Goal: Transaction & Acquisition: Purchase product/service

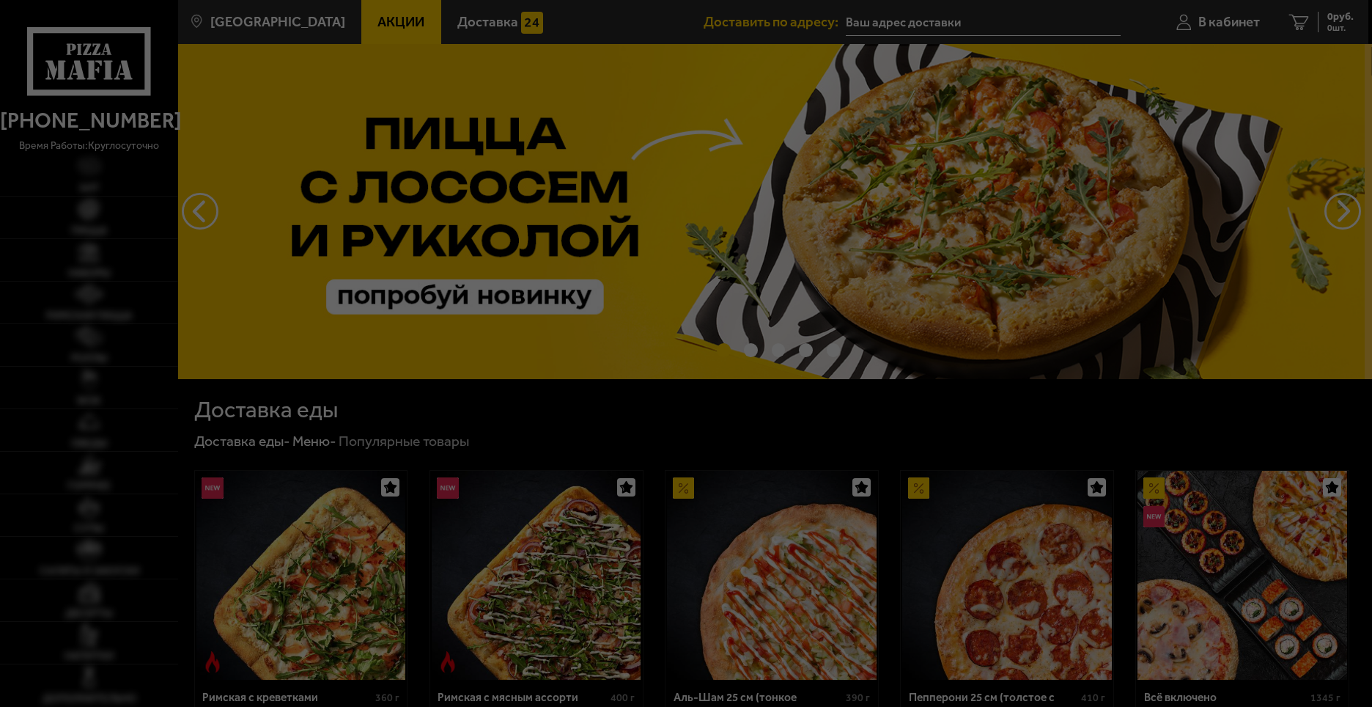
type input "[STREET_ADDRESS][PERSON_NAME]"
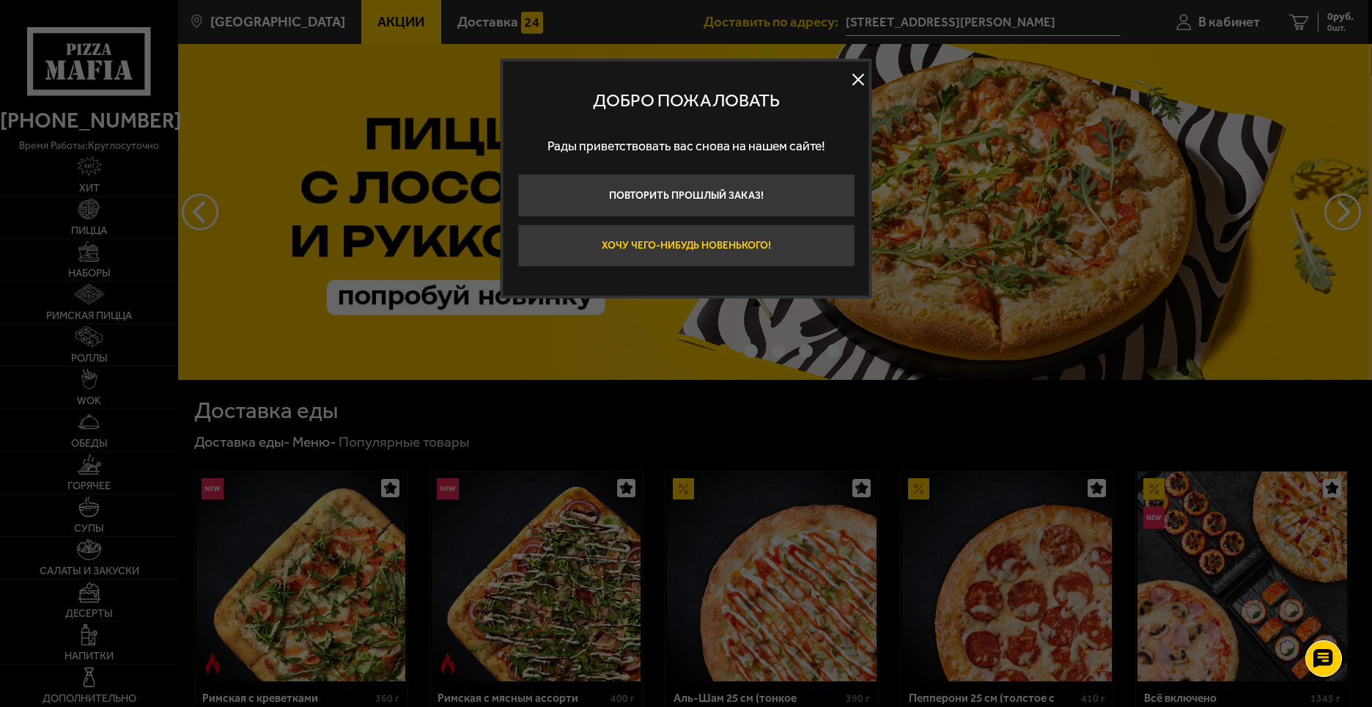
click at [721, 246] on button "Хочу чего-нибудь новенького!" at bounding box center [686, 245] width 337 height 43
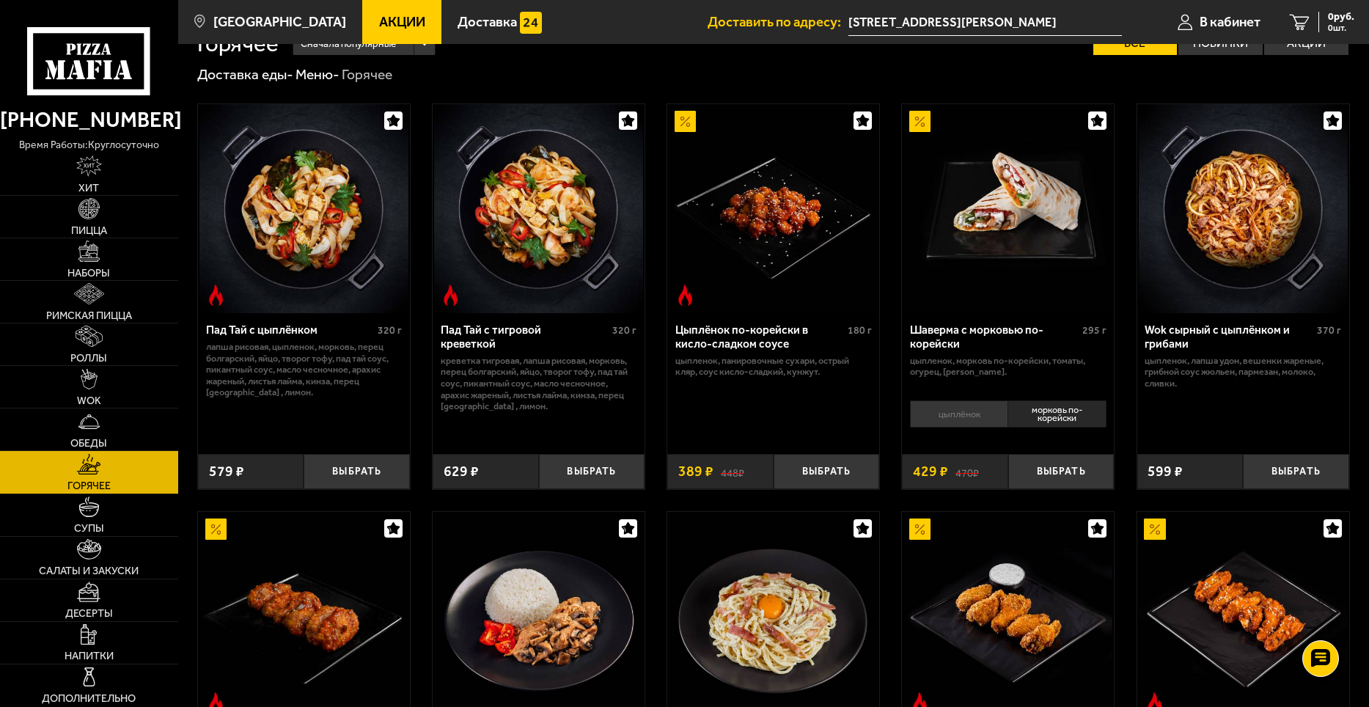
scroll to position [49, 0]
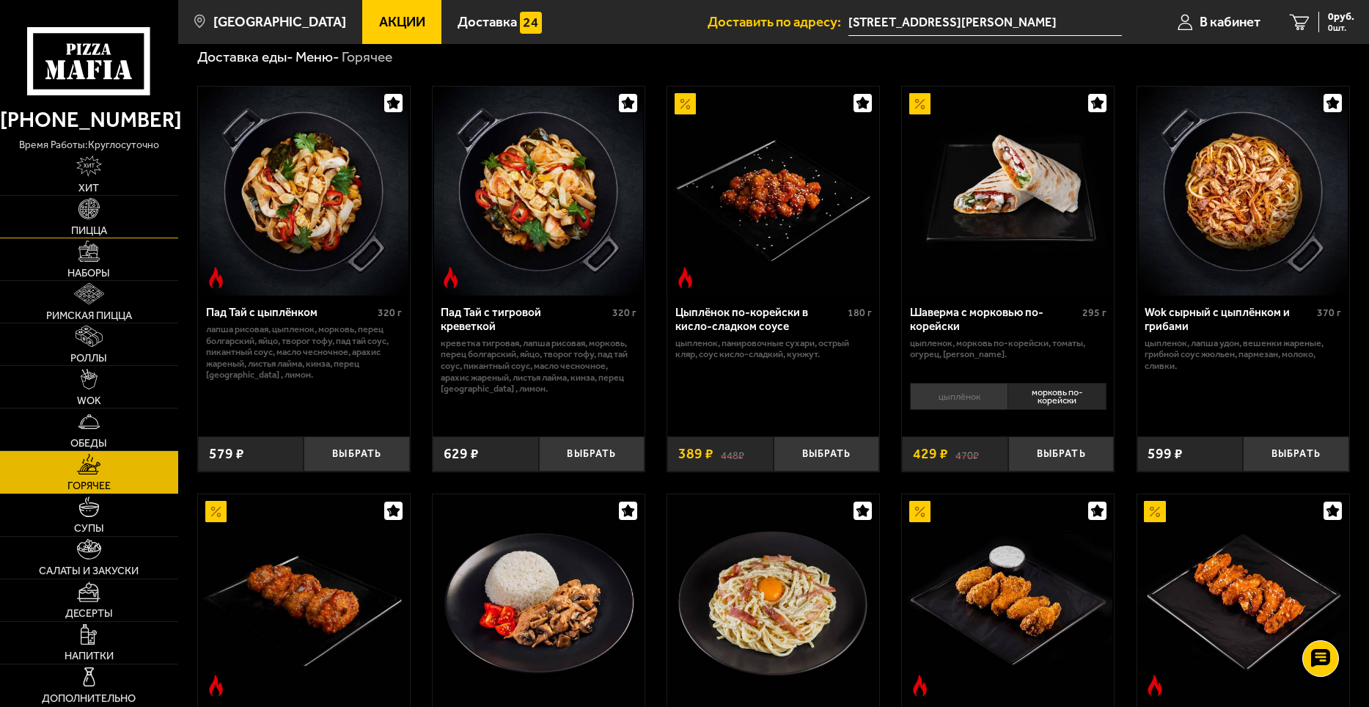
click at [134, 205] on link "Пицца" at bounding box center [89, 217] width 178 height 42
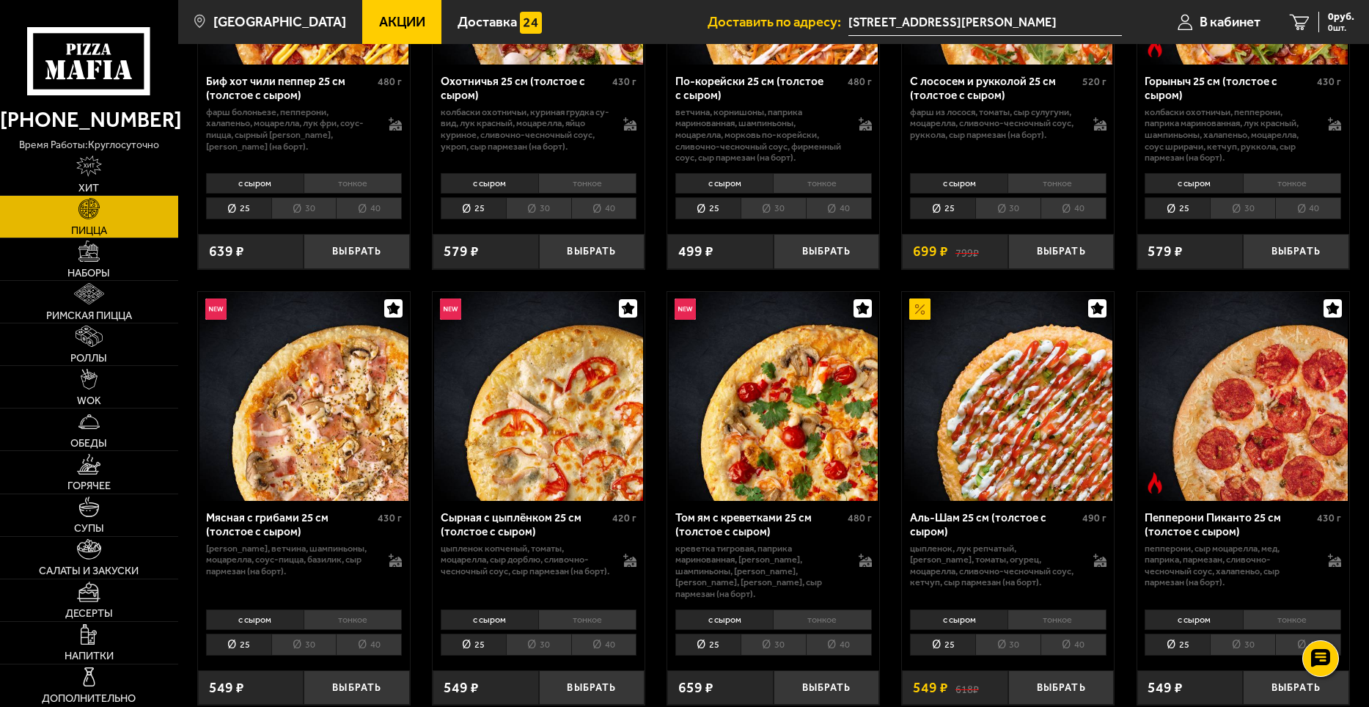
scroll to position [293, 0]
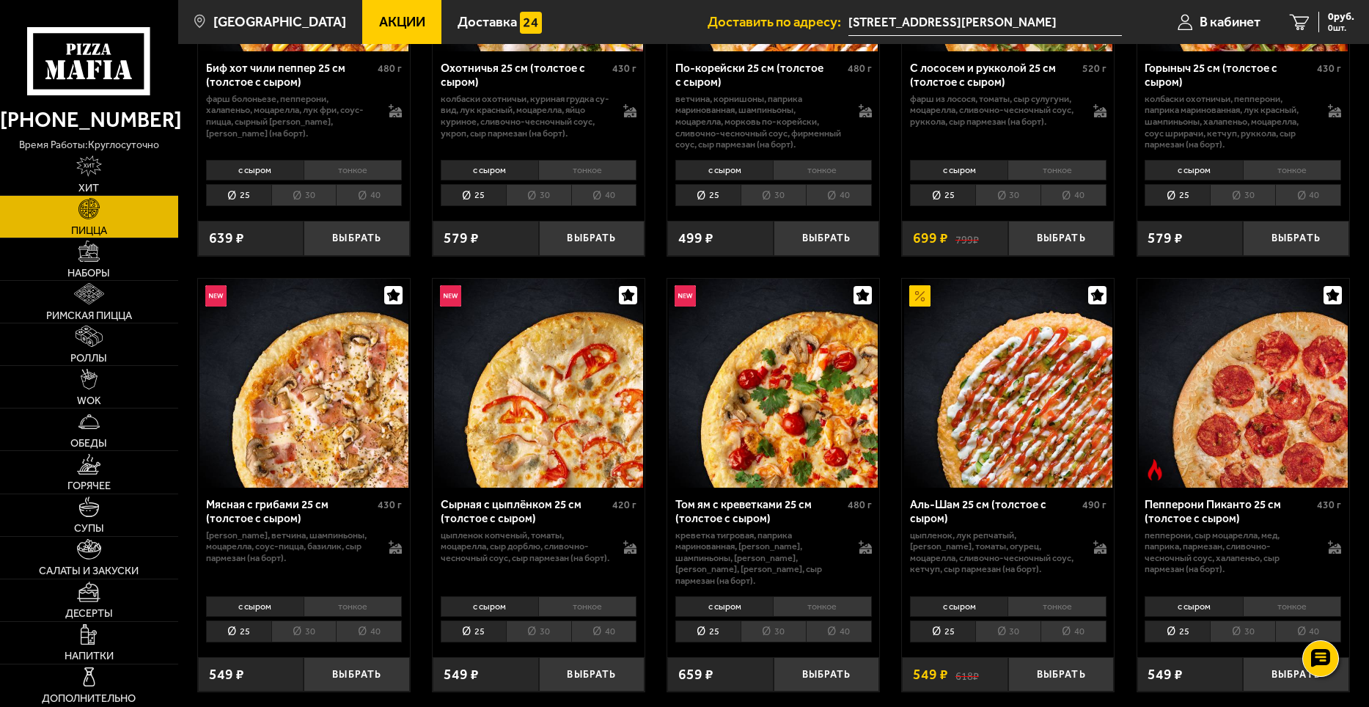
click at [1025, 633] on div "с сыром тонкое 25 30 40 Топпинги" at bounding box center [1008, 618] width 212 height 55
click at [1028, 625] on li "30" at bounding box center [1007, 631] width 65 height 23
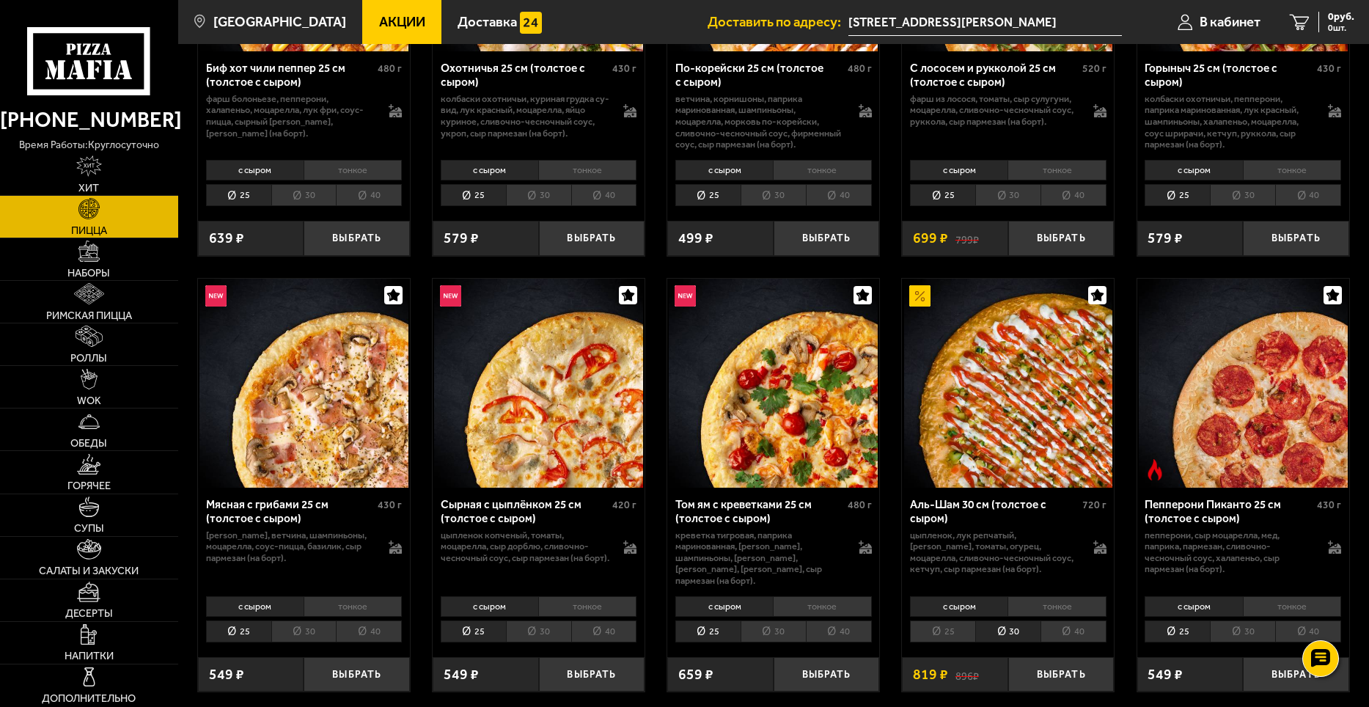
click at [1062, 624] on li "40" at bounding box center [1073, 631] width 66 height 23
click at [991, 620] on li "30" at bounding box center [1007, 631] width 65 height 23
click at [1047, 597] on li "тонкое" at bounding box center [1056, 606] width 98 height 21
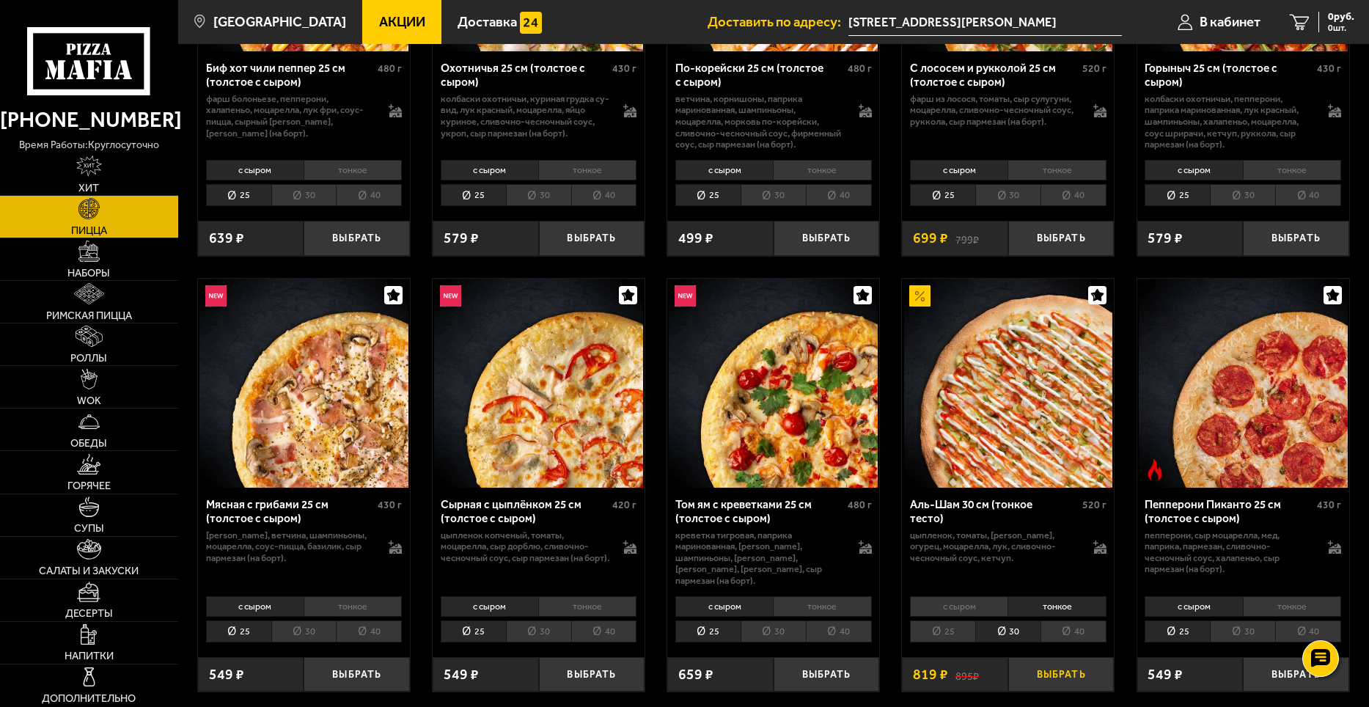
click at [1057, 668] on button "Выбрать" at bounding box center [1061, 674] width 106 height 35
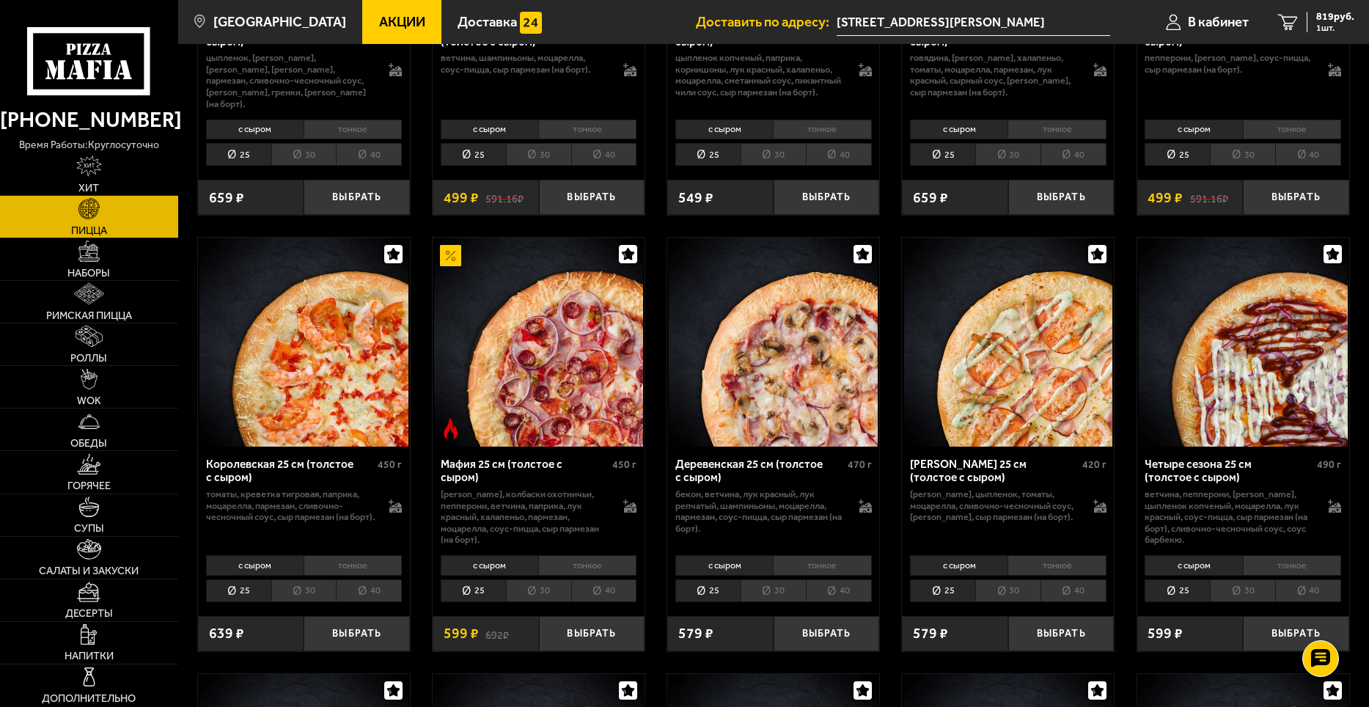
scroll to position [1662, 0]
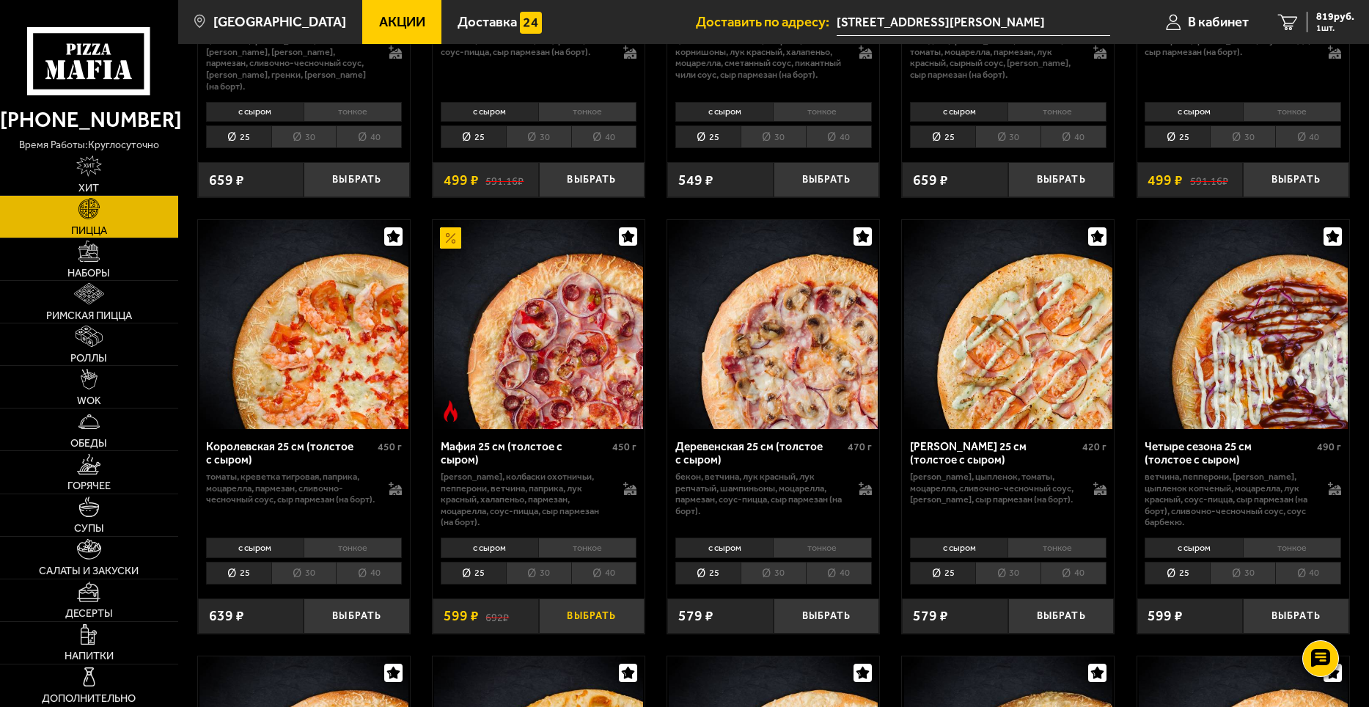
click at [591, 622] on button "Выбрать" at bounding box center [592, 615] width 106 height 35
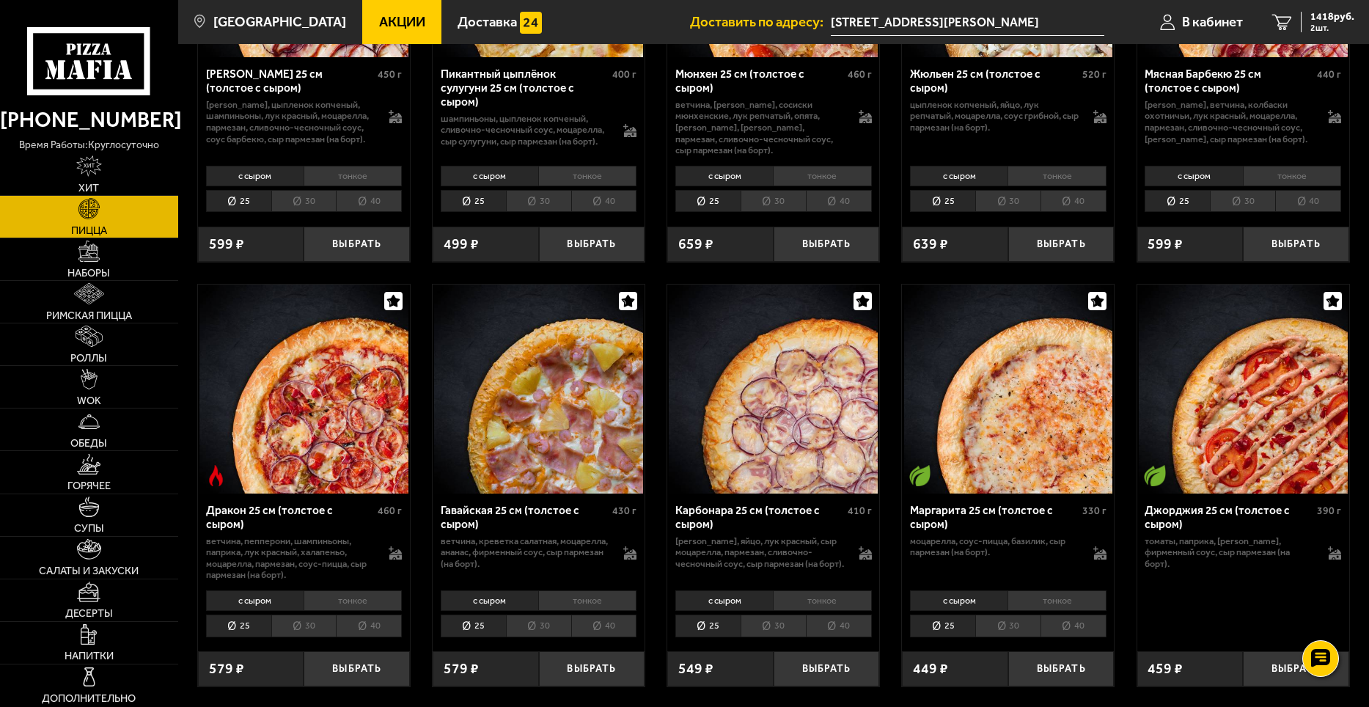
scroll to position [2493, 0]
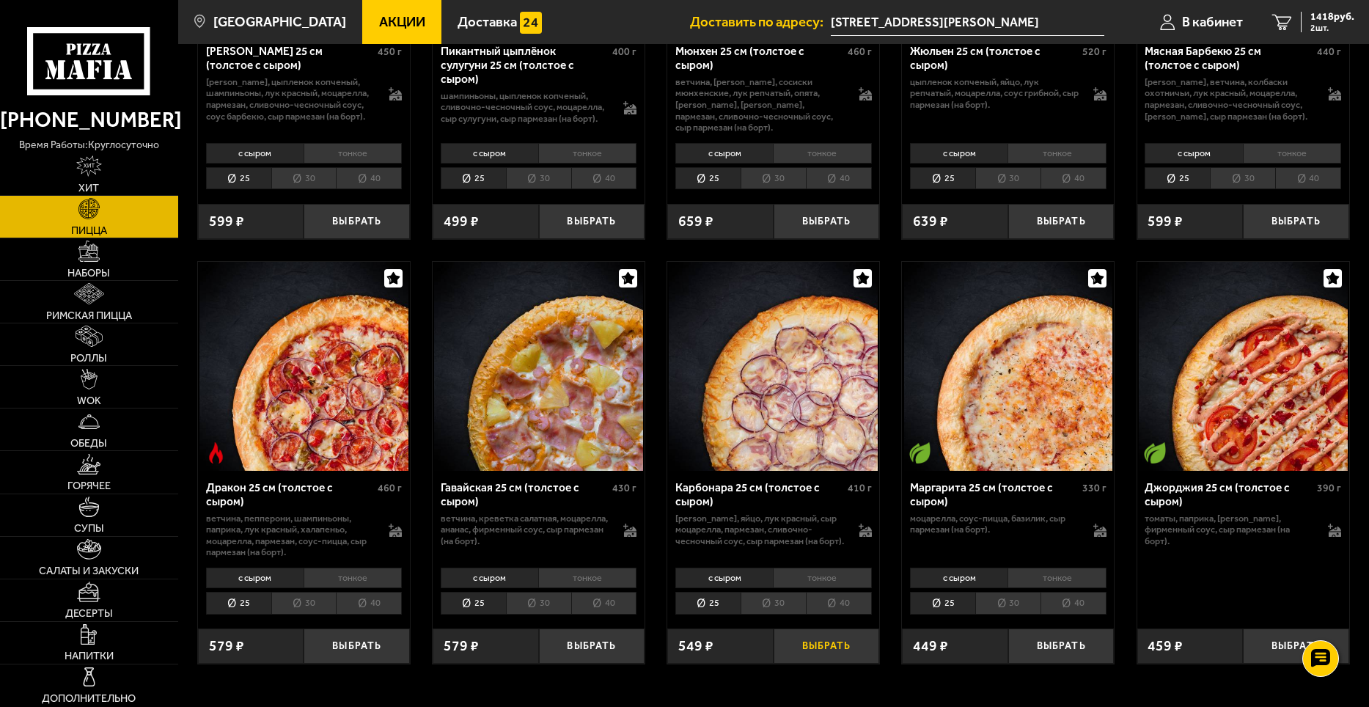
click at [798, 655] on button "Выбрать" at bounding box center [826, 645] width 106 height 35
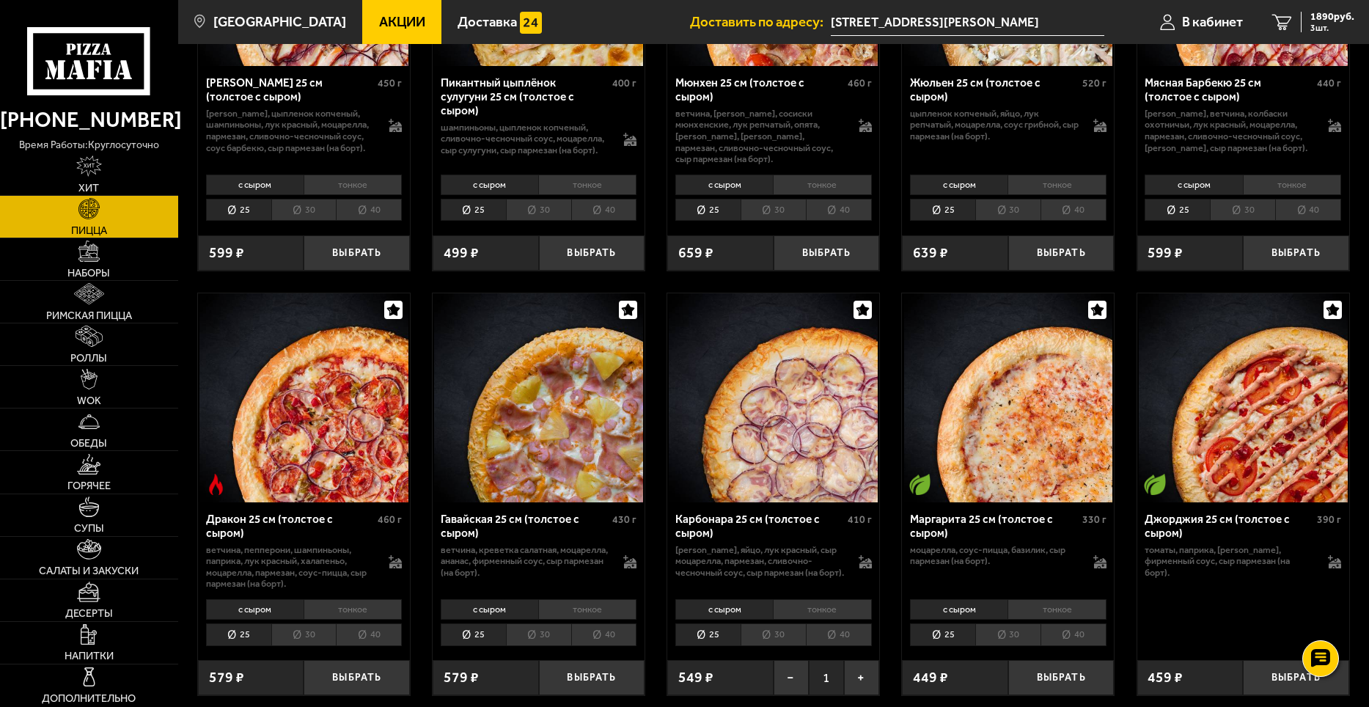
scroll to position [2443, 0]
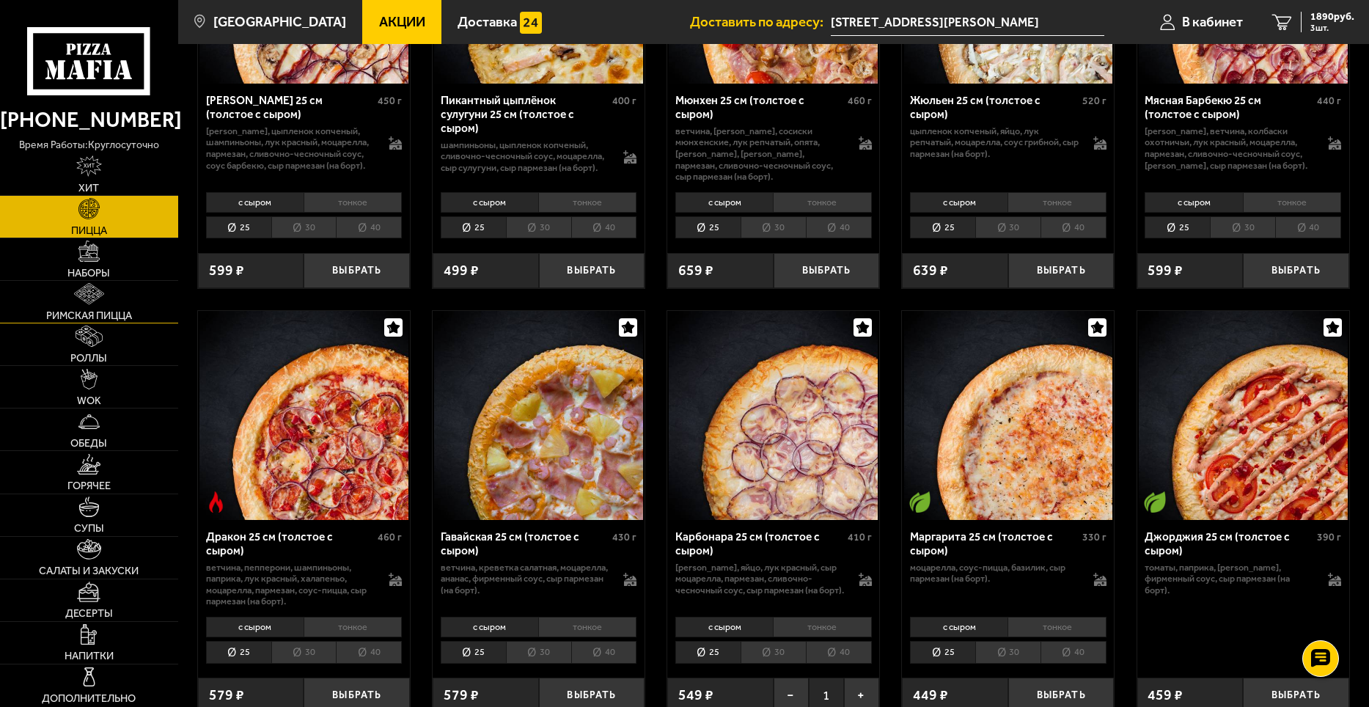
click at [108, 306] on link "Римская пицца" at bounding box center [89, 302] width 178 height 42
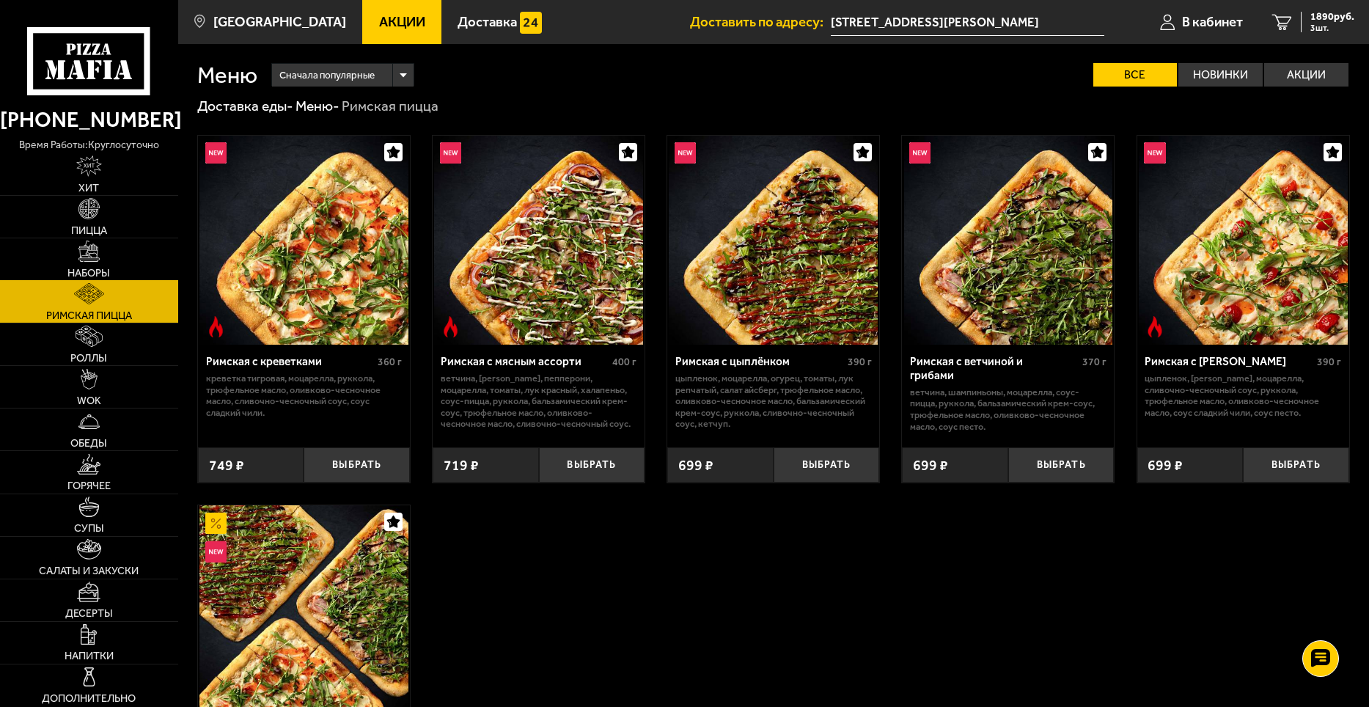
click at [114, 270] on link "Наборы" at bounding box center [89, 259] width 178 height 42
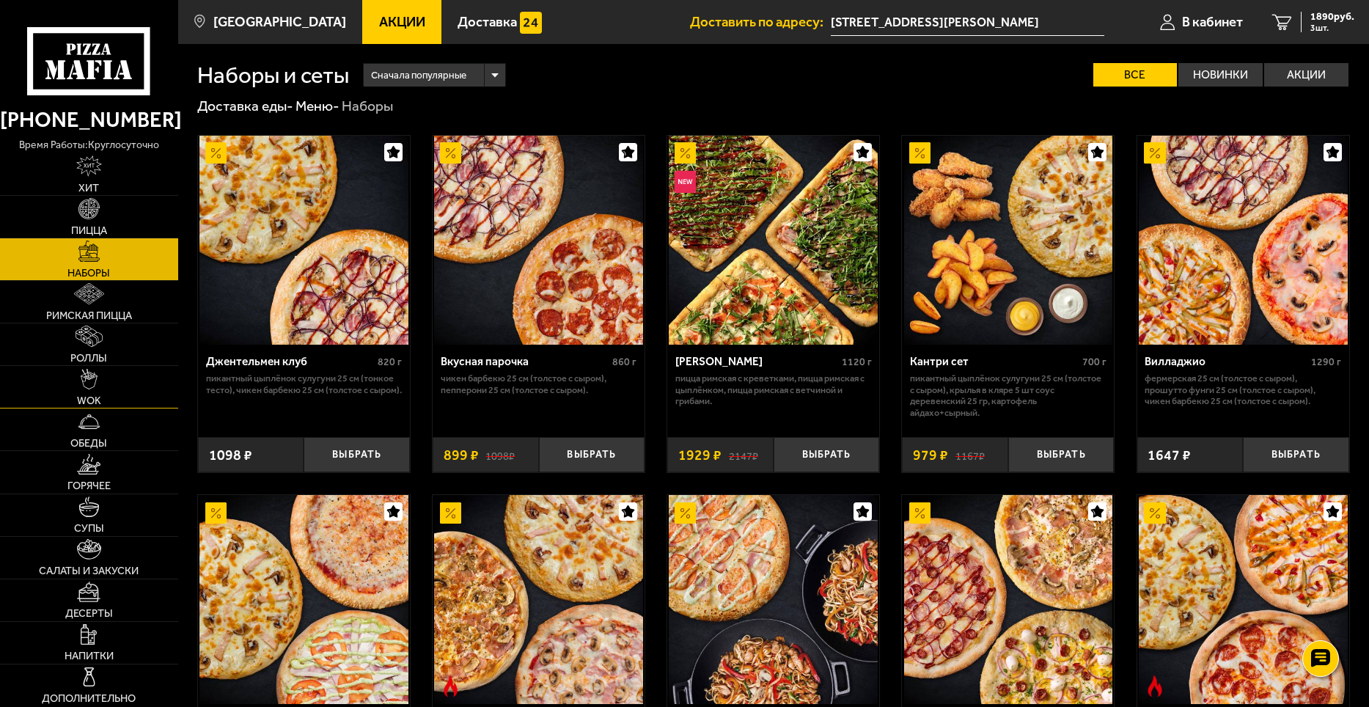
click at [102, 380] on link "WOK" at bounding box center [89, 387] width 178 height 42
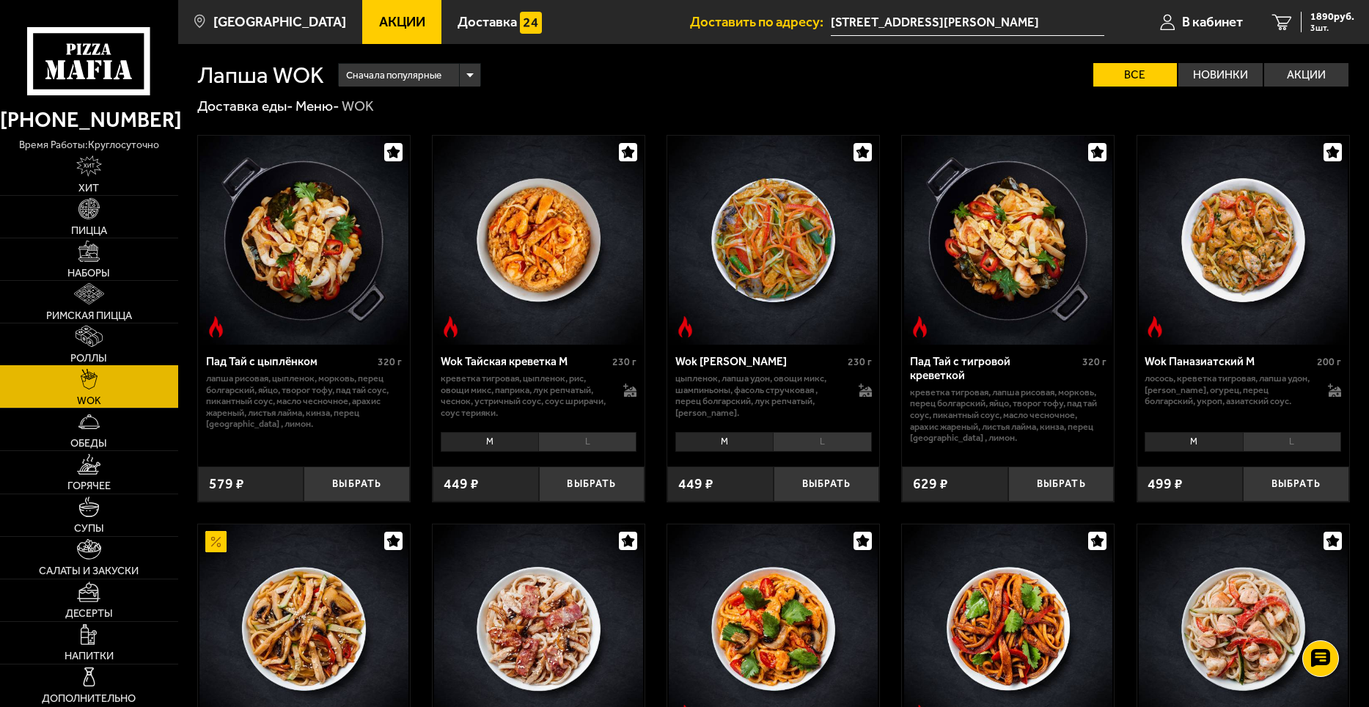
click at [106, 349] on link "Роллы" at bounding box center [89, 344] width 178 height 42
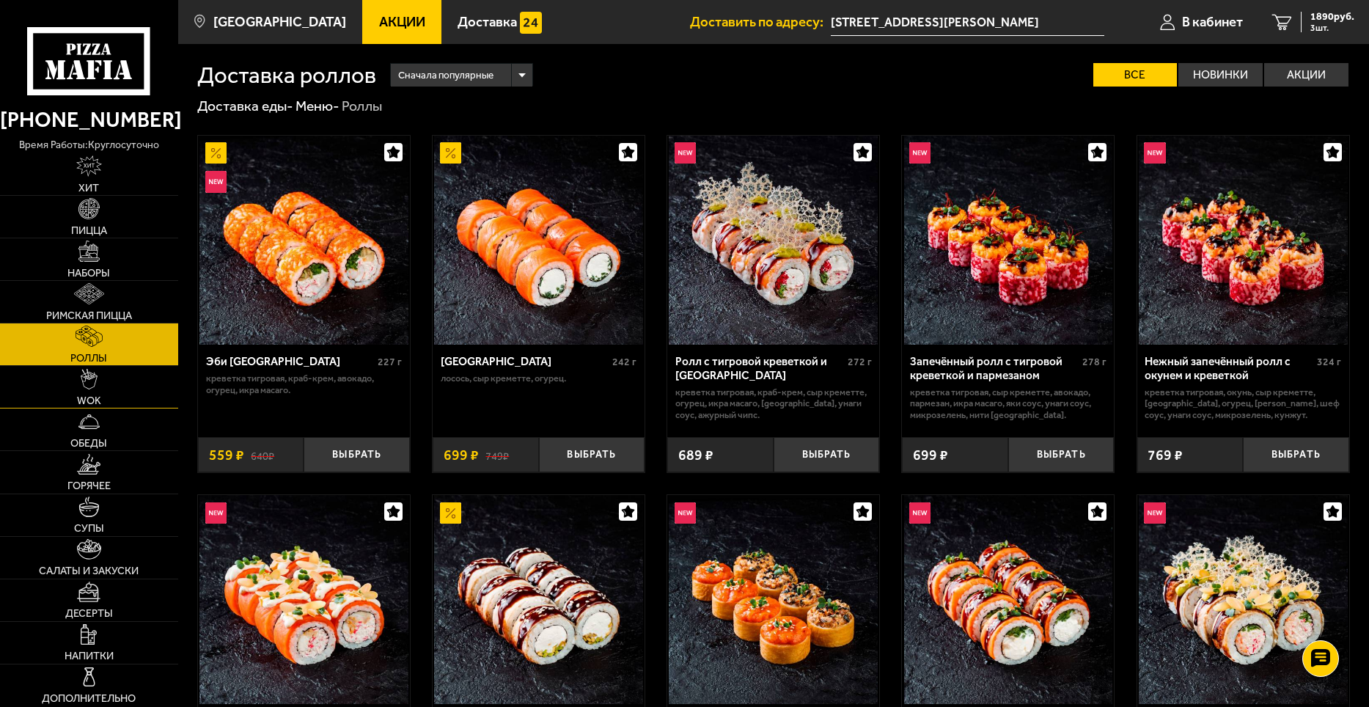
click at [102, 378] on link "WOK" at bounding box center [89, 387] width 178 height 42
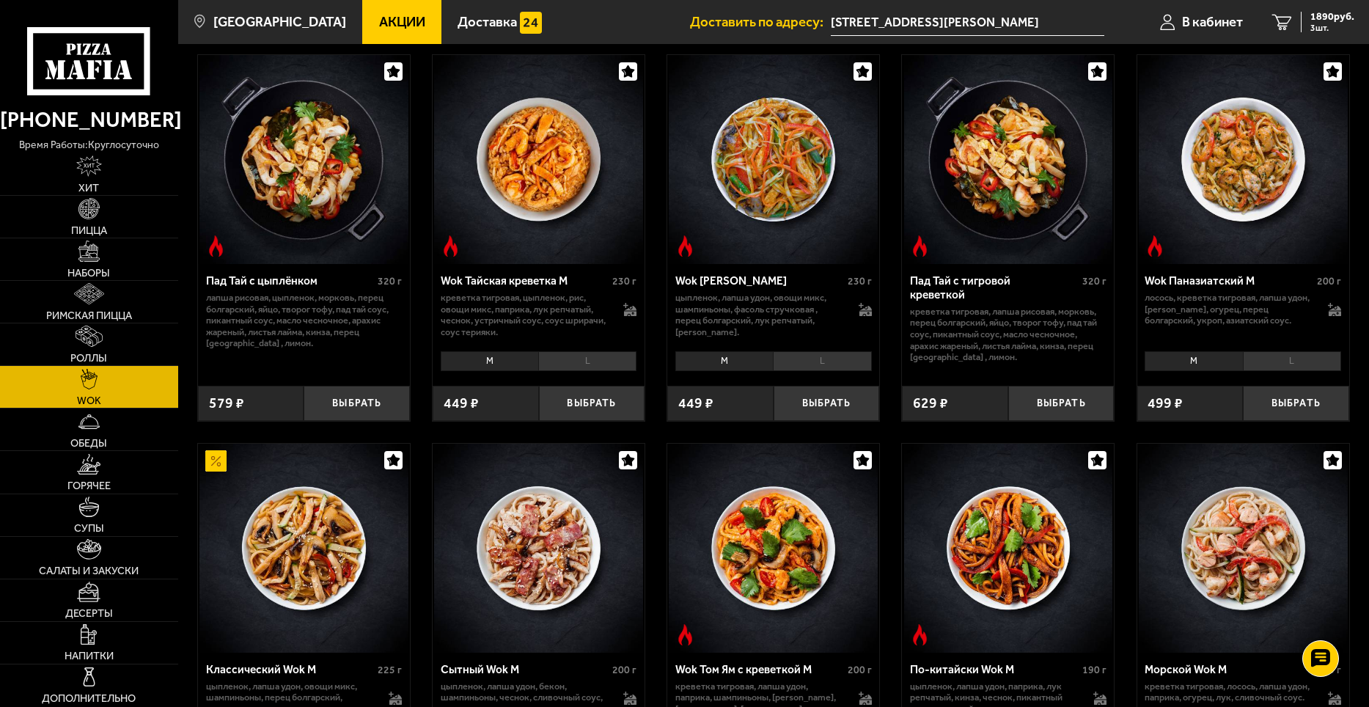
scroll to position [98, 0]
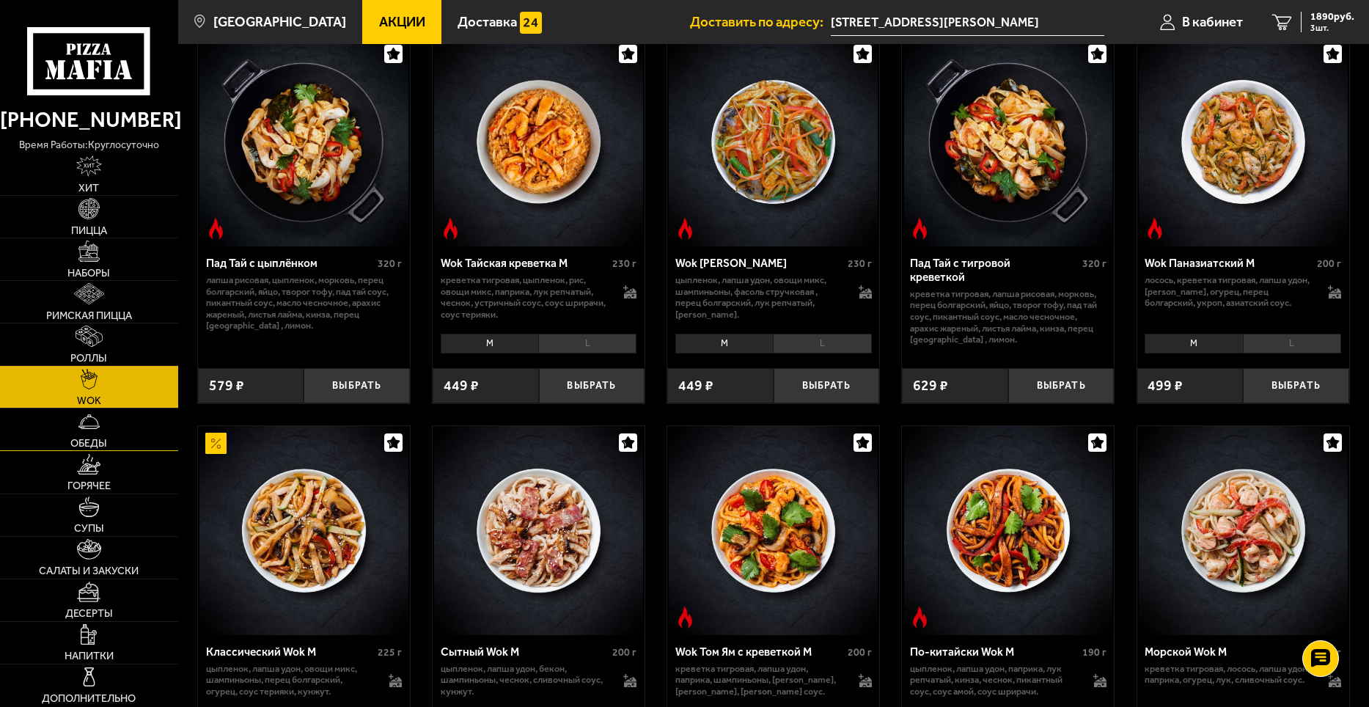
click at [130, 422] on link "Обеды" at bounding box center [89, 429] width 178 height 42
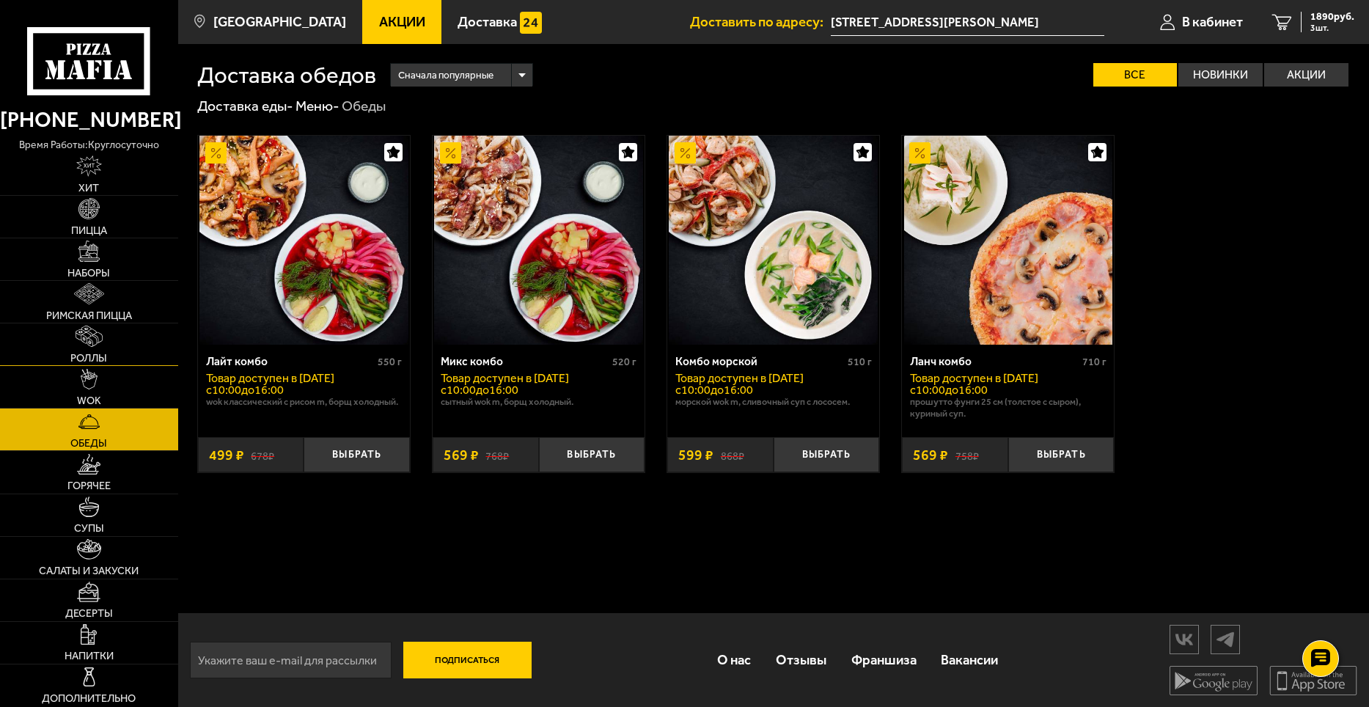
click at [129, 358] on link "Роллы" at bounding box center [89, 344] width 178 height 42
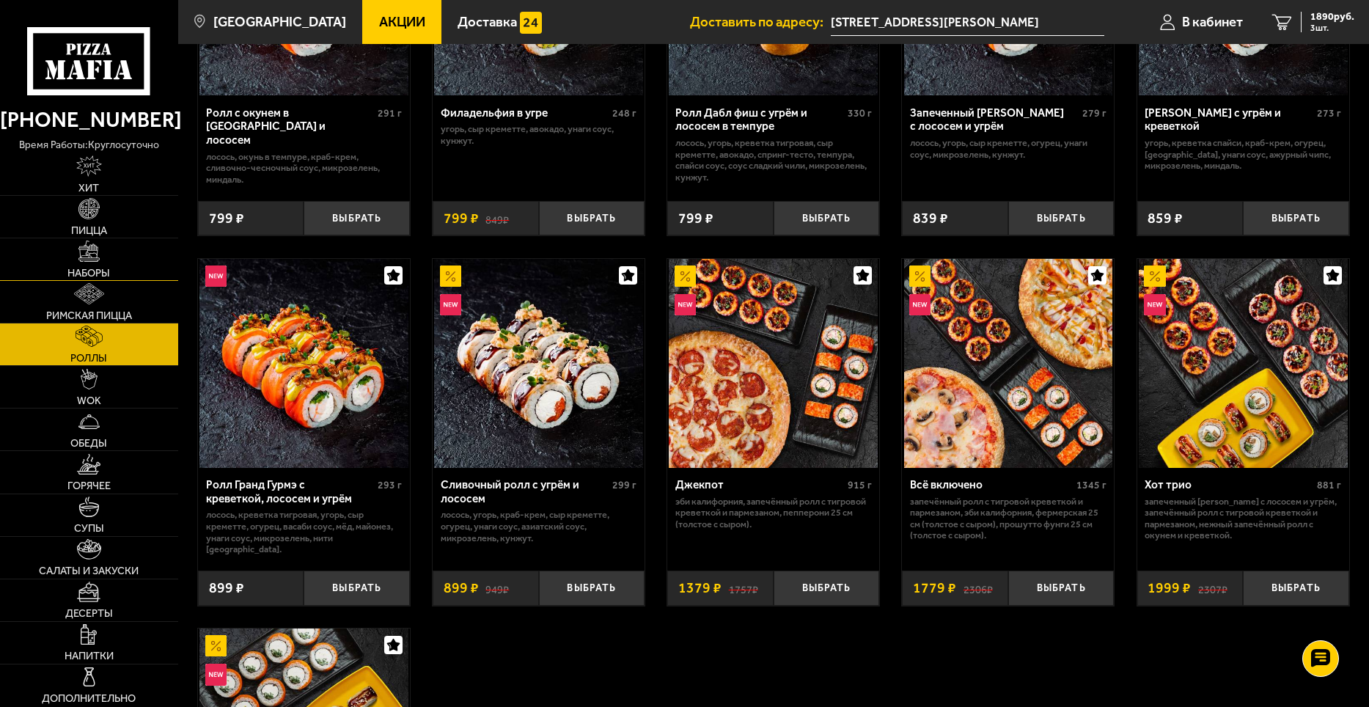
scroll to position [586, 0]
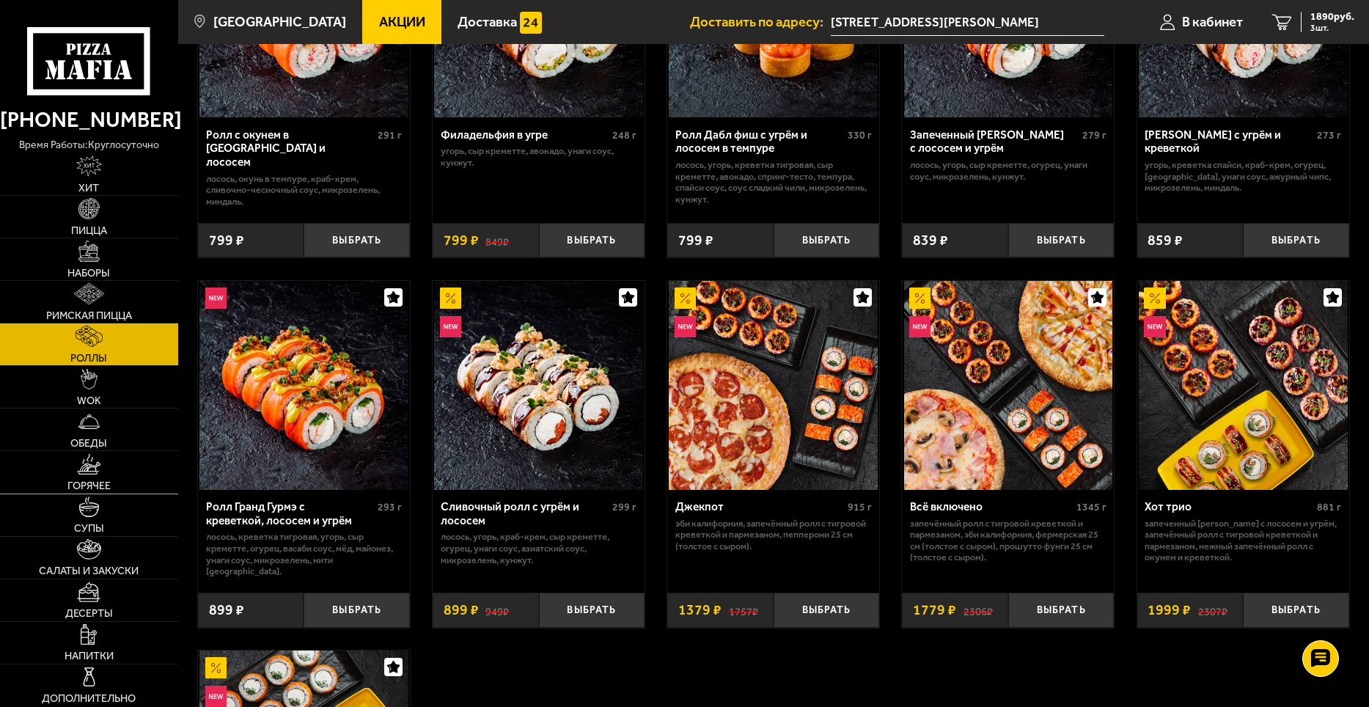
click at [95, 480] on span "Горячее" at bounding box center [88, 485] width 43 height 10
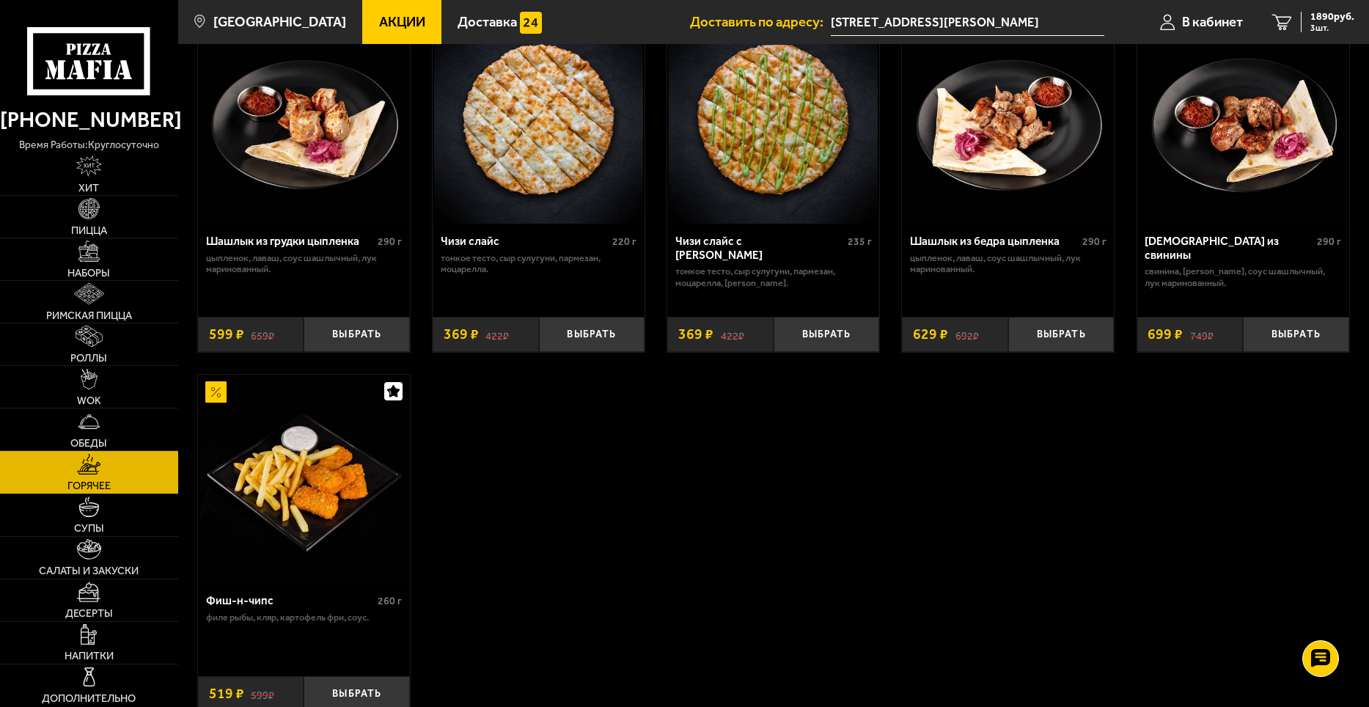
scroll to position [929, 0]
click at [126, 521] on link "Супы" at bounding box center [89, 515] width 178 height 42
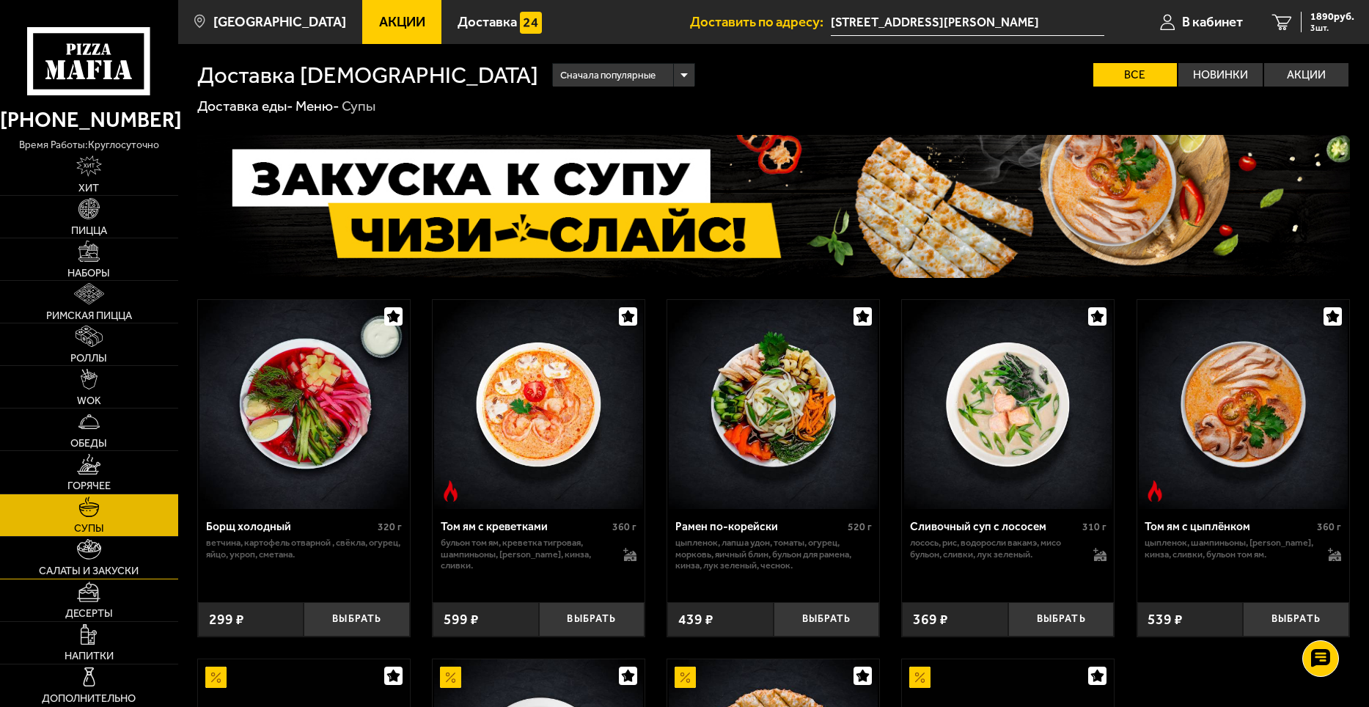
click at [114, 569] on span "Салаты и закуски" at bounding box center [89, 570] width 100 height 10
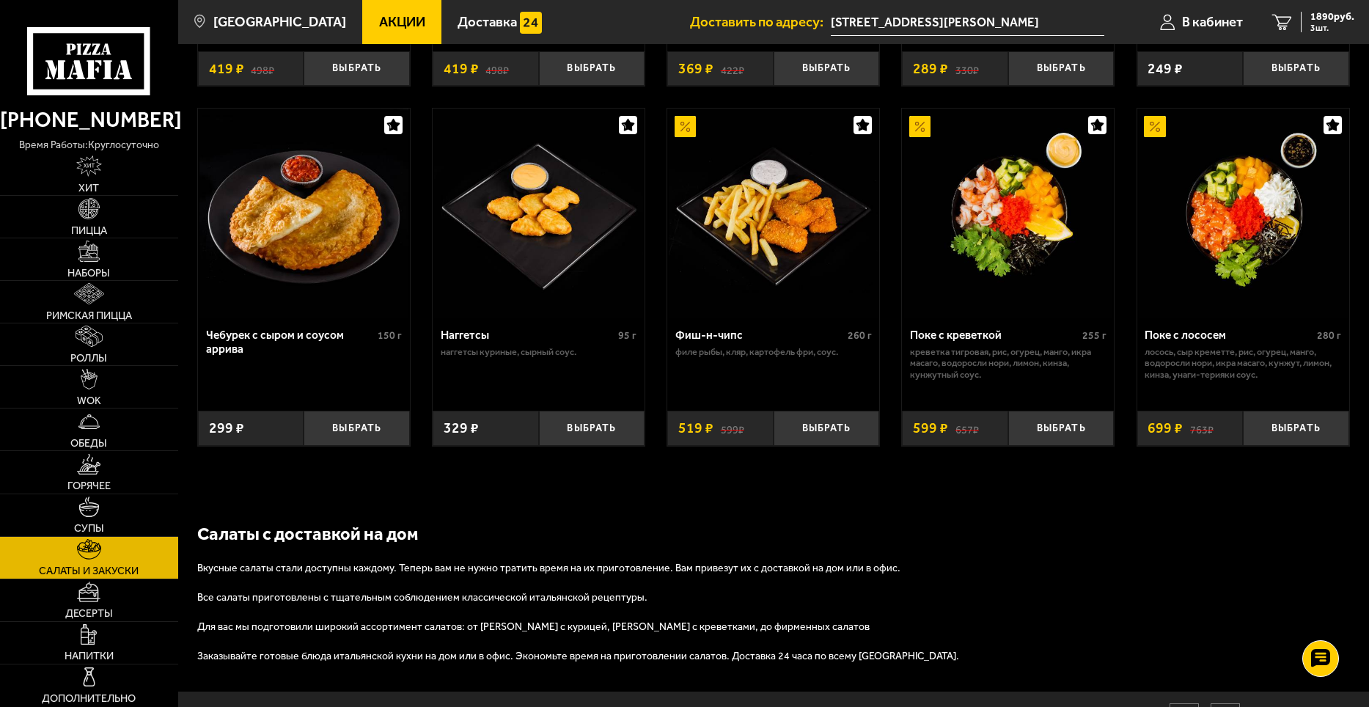
scroll to position [880, 0]
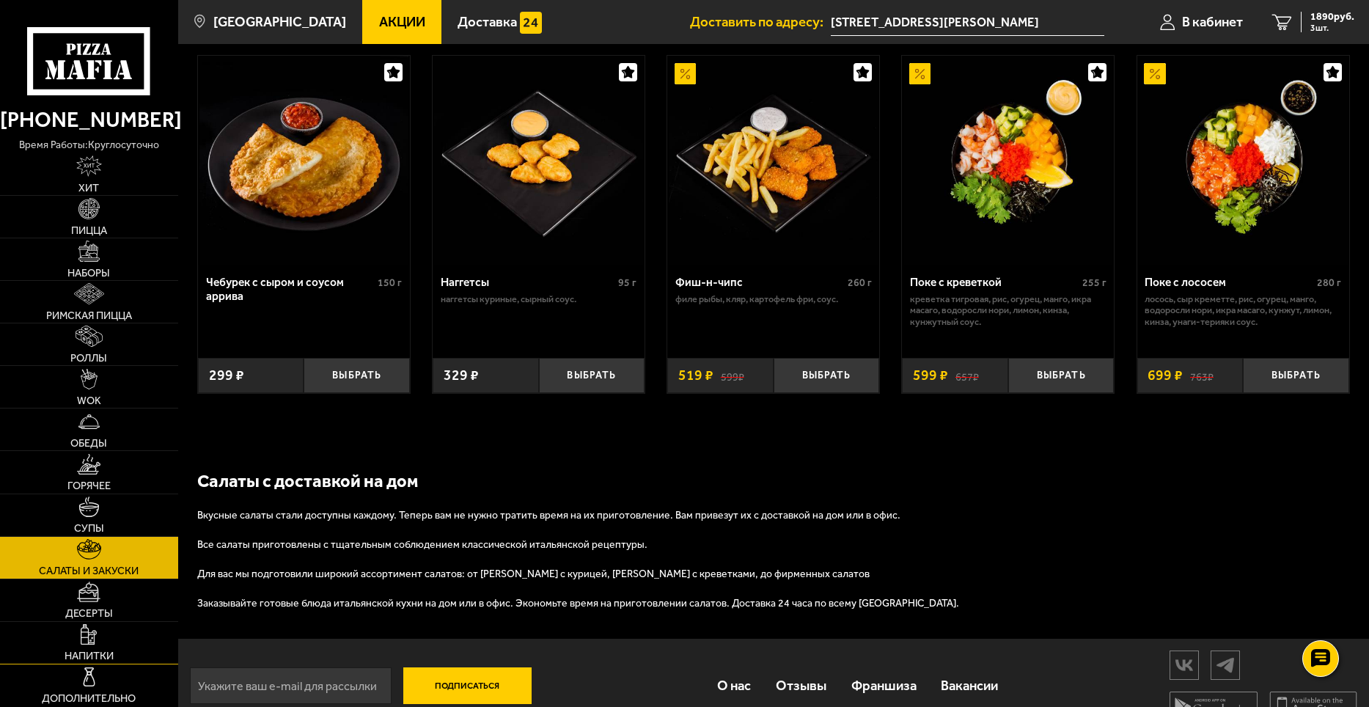
click at [130, 641] on link "Напитки" at bounding box center [89, 643] width 178 height 42
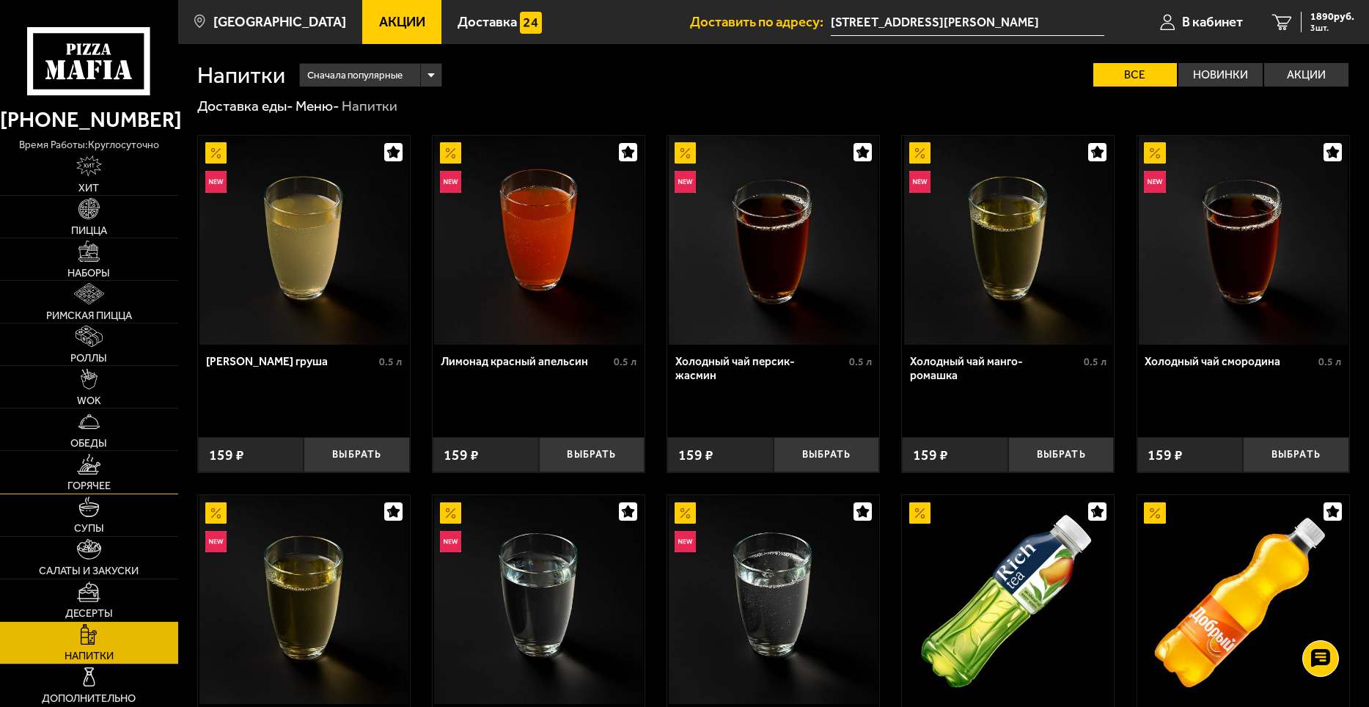
click at [113, 489] on link "Горячее" at bounding box center [89, 472] width 178 height 42
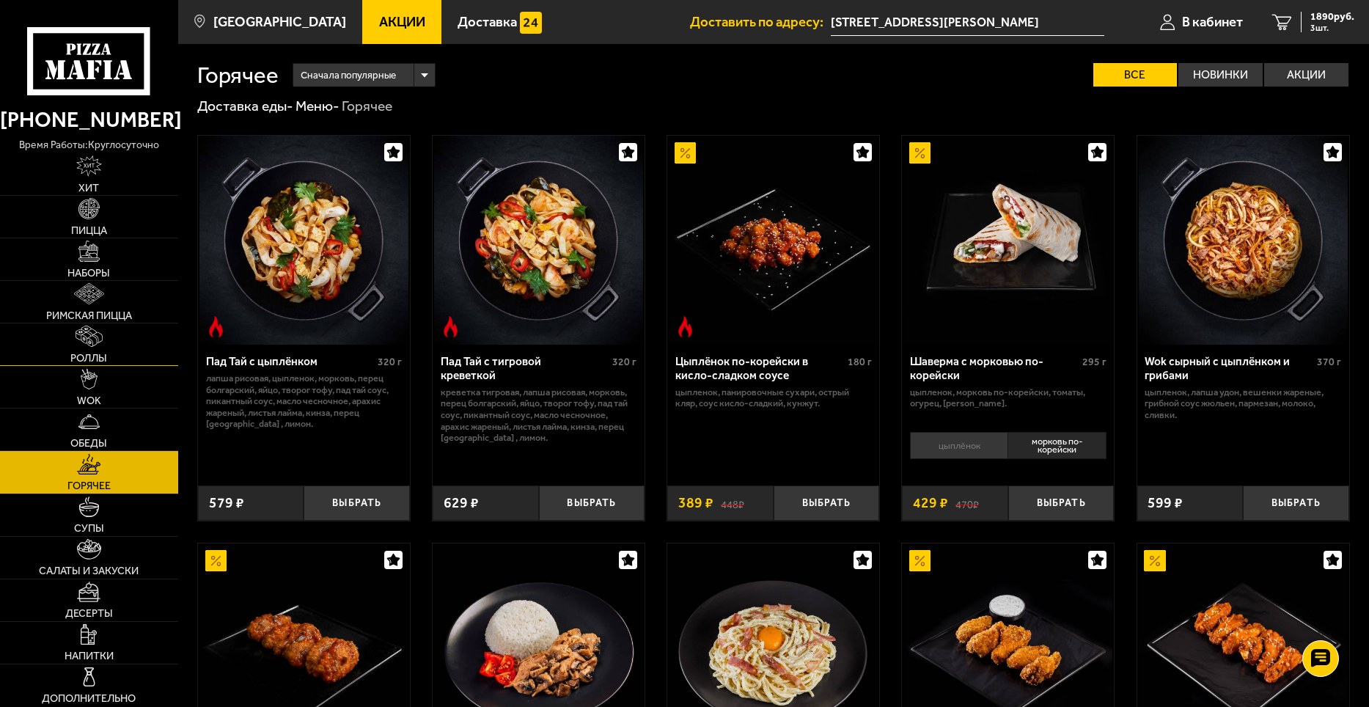
click at [92, 356] on span "Роллы" at bounding box center [88, 358] width 37 height 10
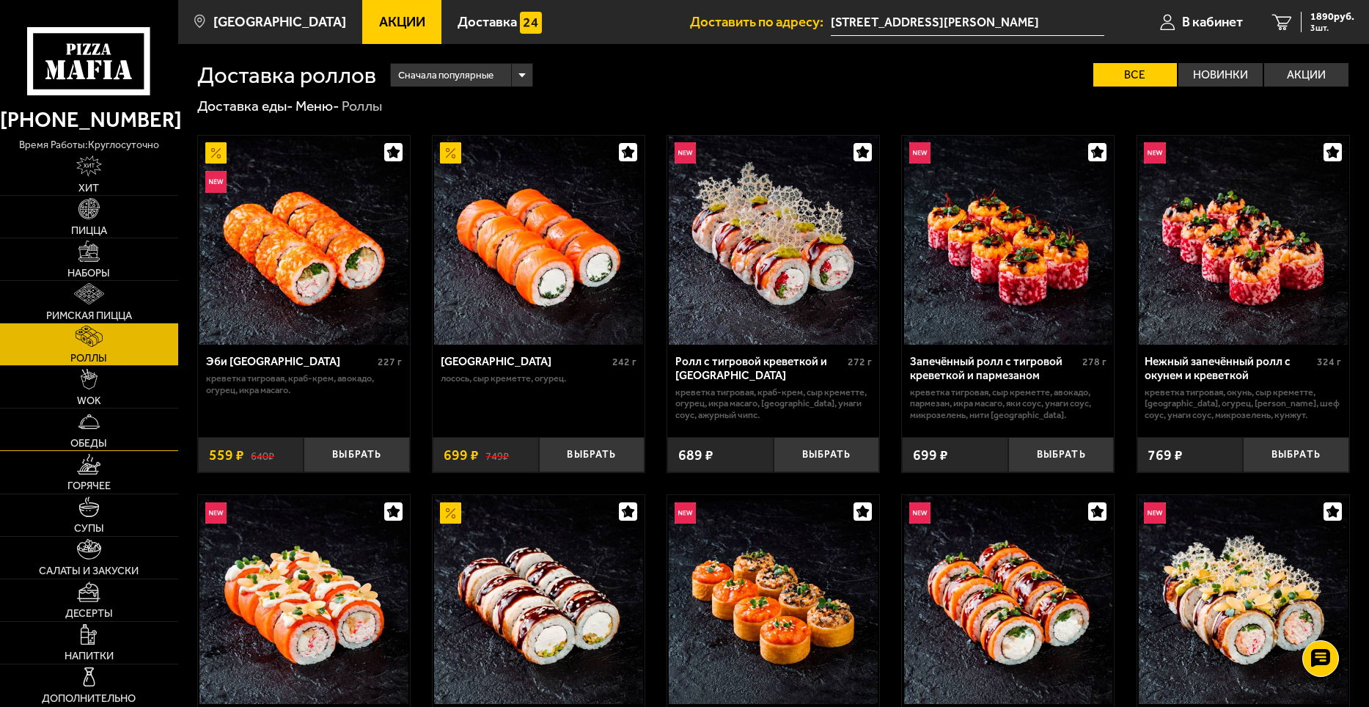
drag, startPoint x: 84, startPoint y: 400, endPoint x: 76, endPoint y: 447, distance: 48.5
click at [84, 400] on span "WOK" at bounding box center [89, 400] width 24 height 10
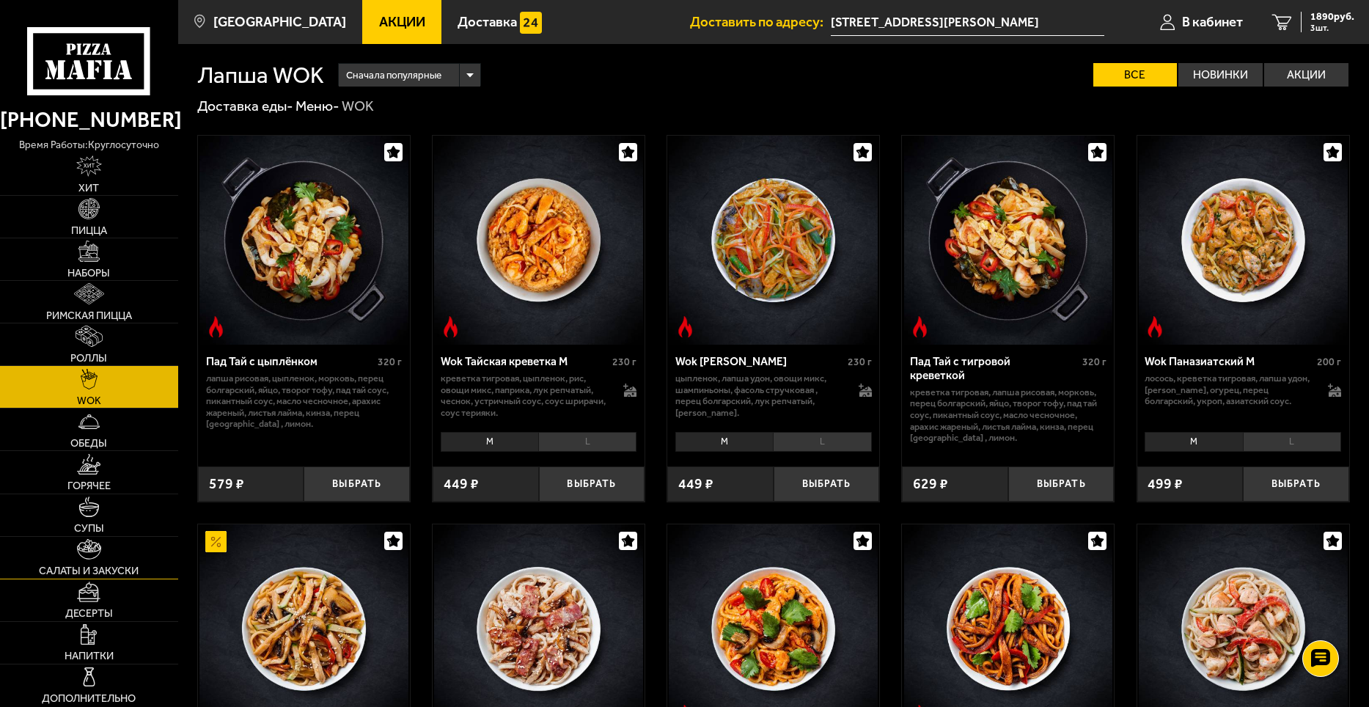
click at [95, 541] on img at bounding box center [88, 549] width 23 height 21
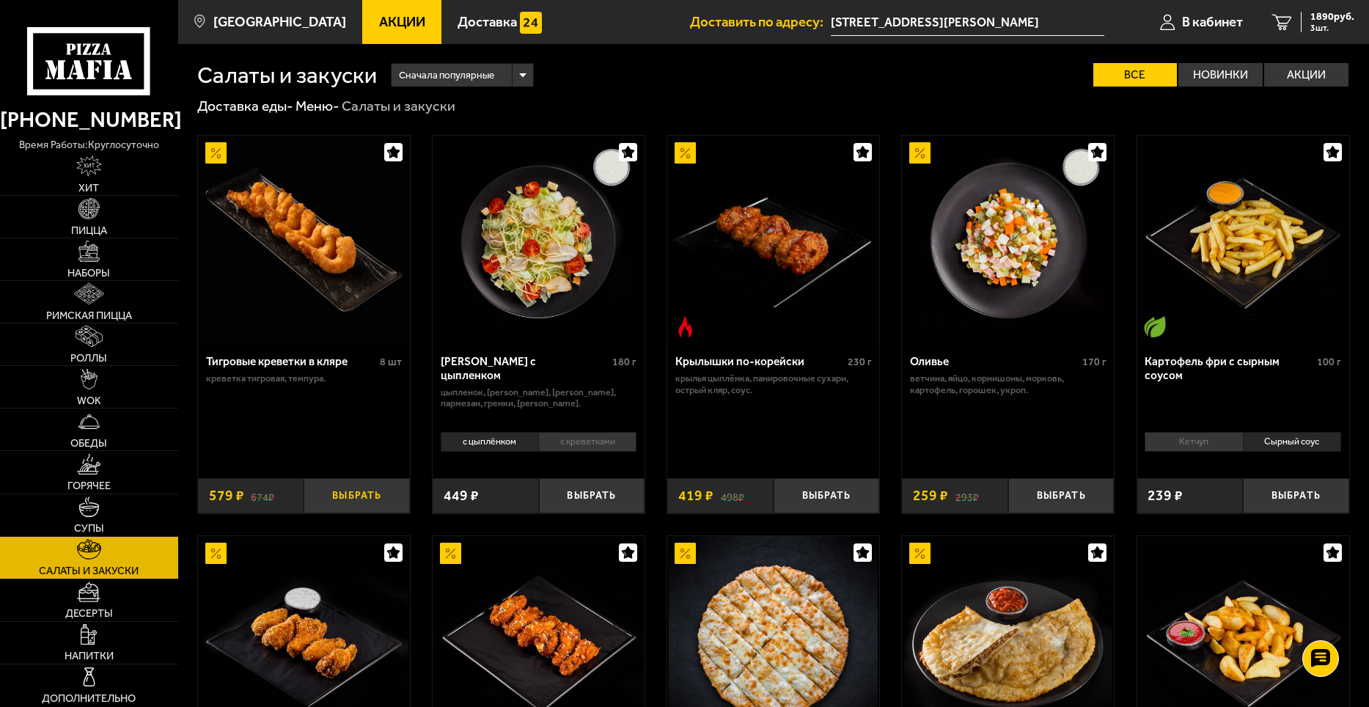
click at [363, 499] on button "Выбрать" at bounding box center [357, 495] width 106 height 35
click at [1325, 12] on span "2469 руб." at bounding box center [1332, 17] width 44 height 10
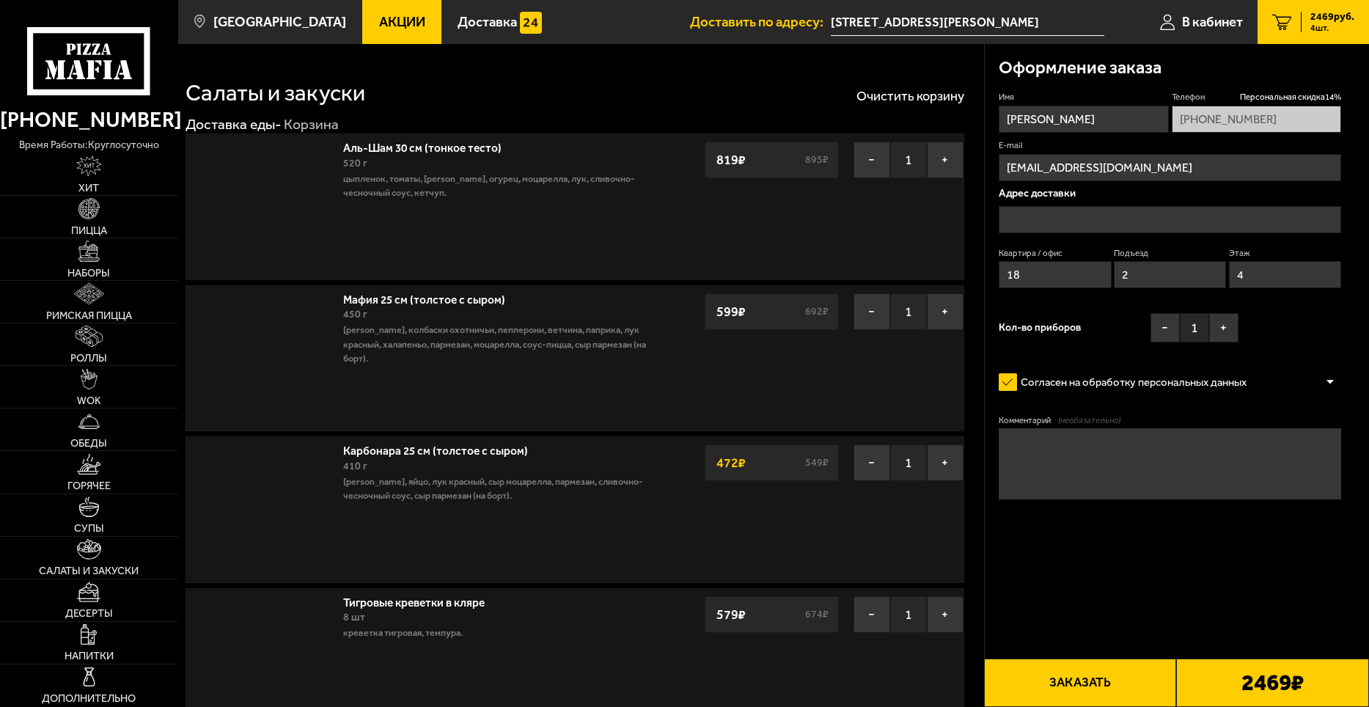
type input "[STREET_ADDRESS][PERSON_NAME]"
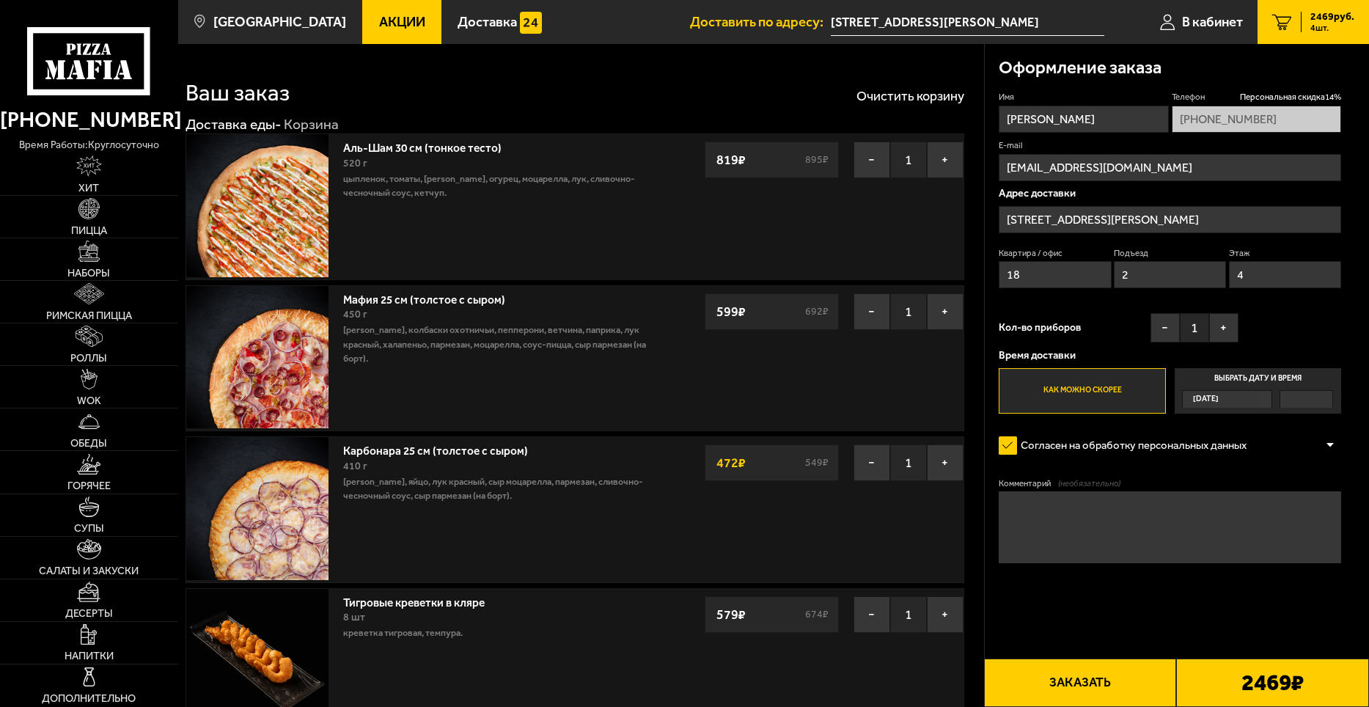
click at [1122, 678] on button "Заказать" at bounding box center [1080, 682] width 193 height 48
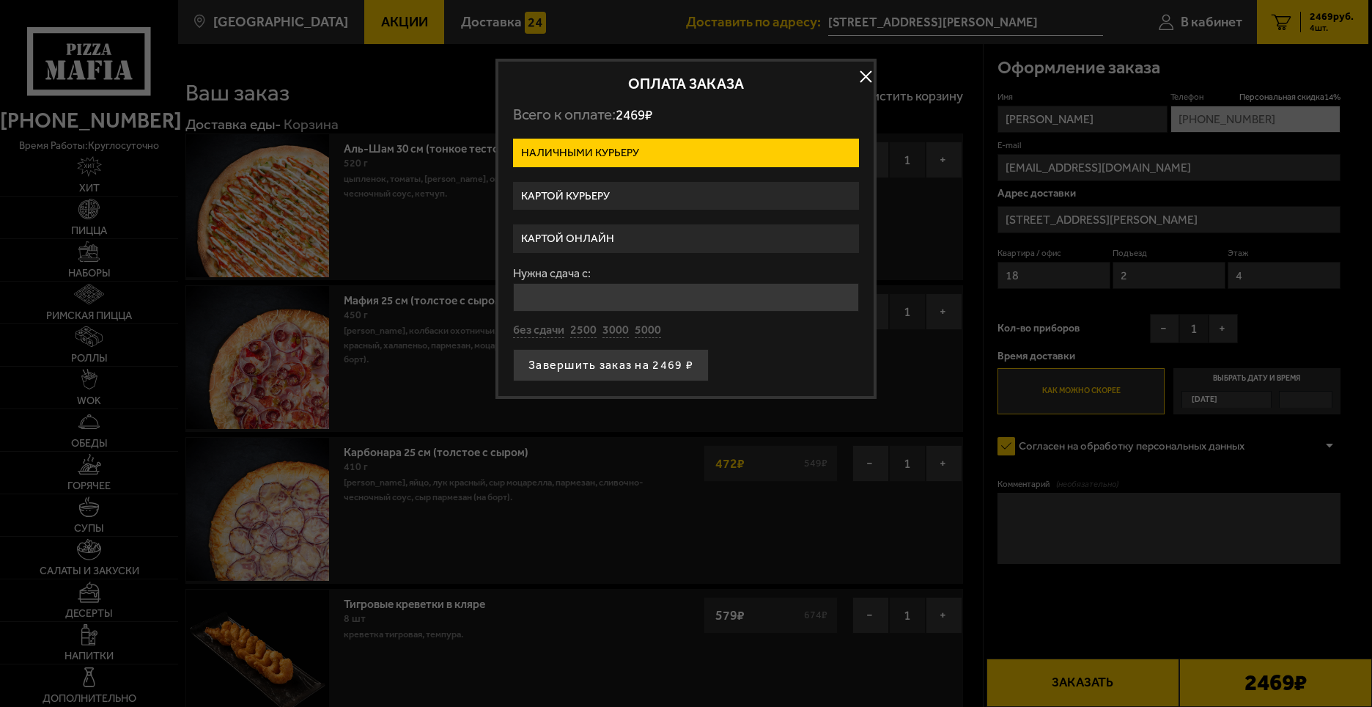
click at [695, 196] on label "Картой курьеру" at bounding box center [686, 196] width 346 height 29
click at [0, 0] on input "Картой курьеру" at bounding box center [0, 0] width 0 height 0
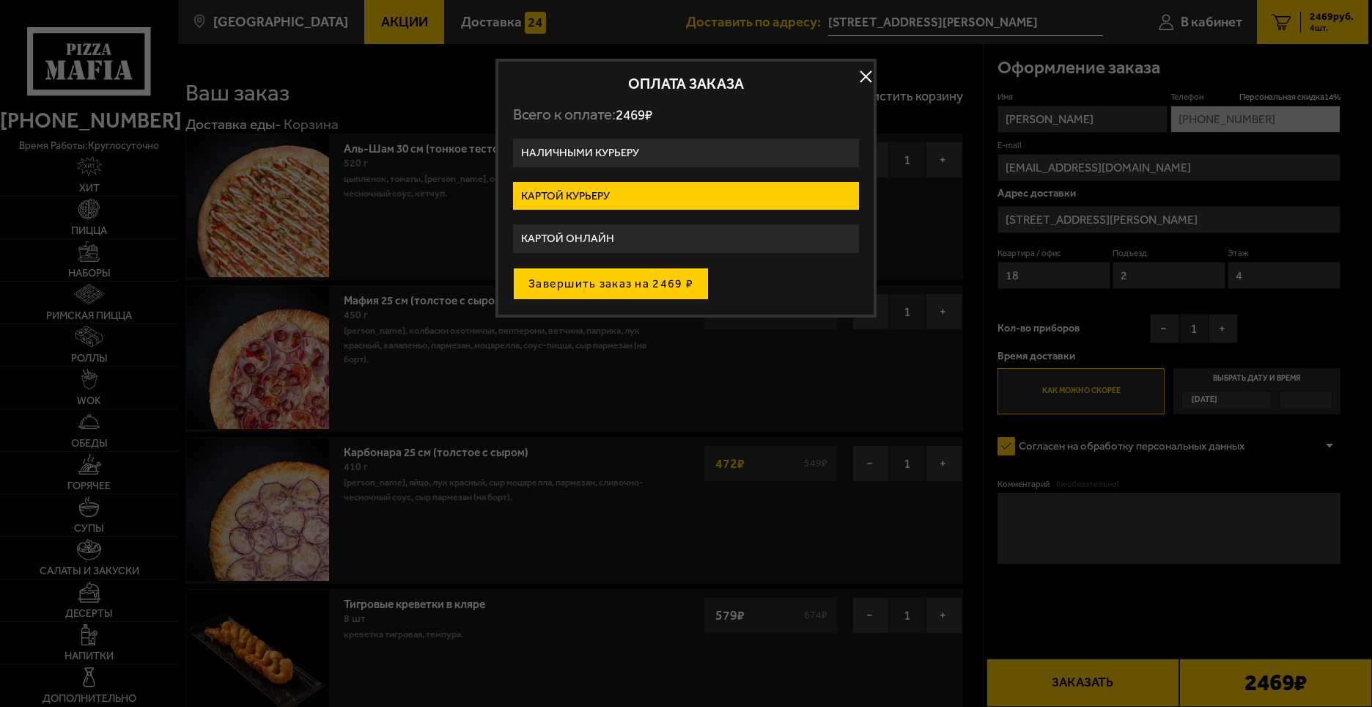
click at [671, 290] on button "Завершить заказ на 2469 ₽" at bounding box center [611, 284] width 196 height 32
